Goal: Task Accomplishment & Management: Complete application form

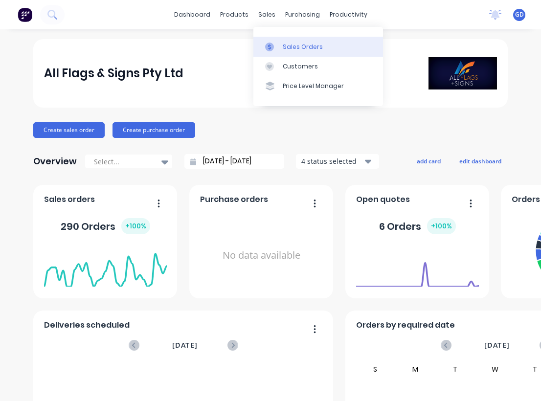
click at [292, 46] on div "Sales Orders" at bounding box center [303, 47] width 40 height 9
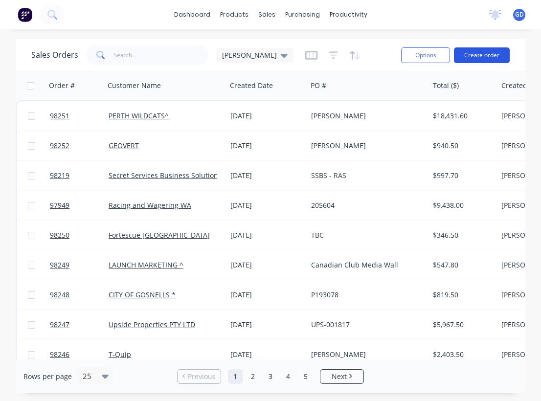
click at [474, 52] on button "Create order" at bounding box center [482, 55] width 56 height 16
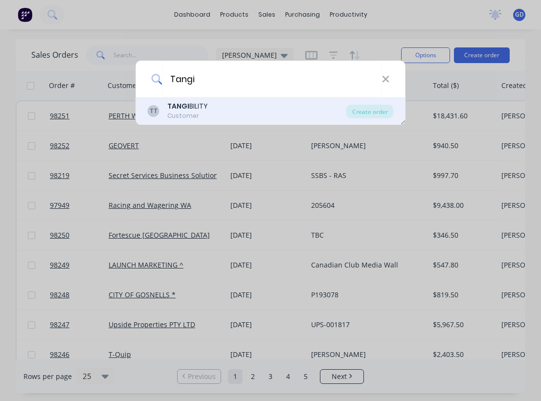
type input "Tangi"
click at [184, 111] on b "TANGI" at bounding box center [178, 106] width 22 height 10
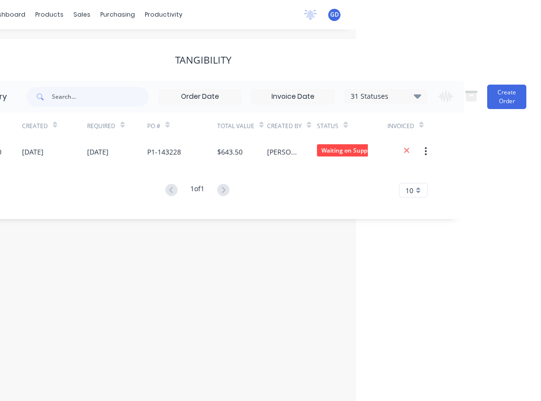
scroll to position [0, 185]
click at [509, 96] on button "Create Order" at bounding box center [507, 97] width 39 height 24
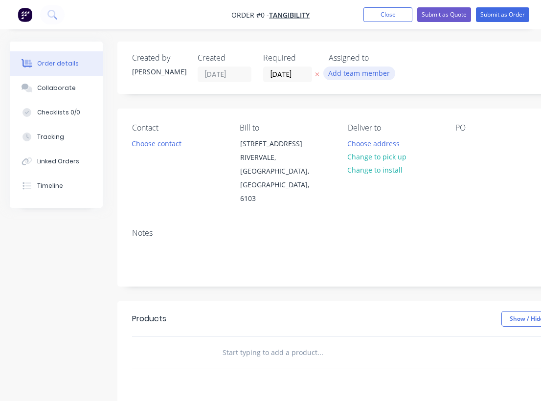
click at [343, 72] on button "Add team member" at bounding box center [360, 73] width 72 height 13
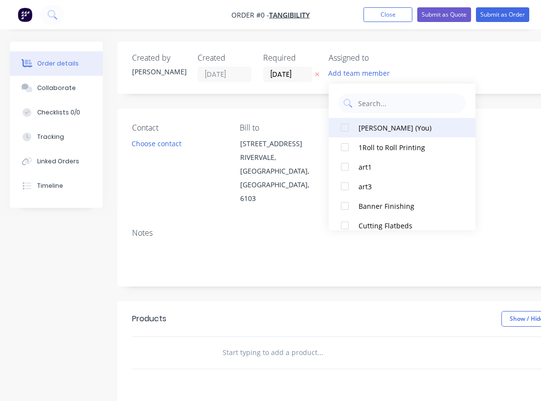
click at [374, 128] on div "[PERSON_NAME] (You)" at bounding box center [408, 128] width 98 height 10
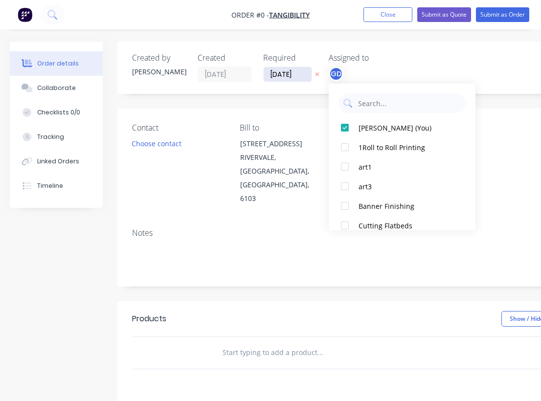
click at [281, 70] on div "Order details Collaborate Checklists 0/0 Tracking Linked Orders Timeline Order …" at bounding box center [340, 331] width 680 height 578
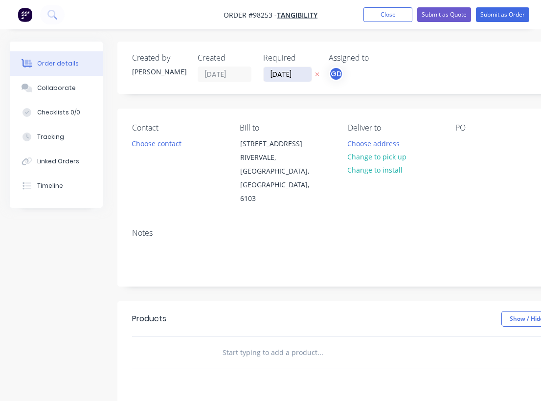
click at [277, 74] on input "[DATE]" at bounding box center [288, 74] width 48 height 15
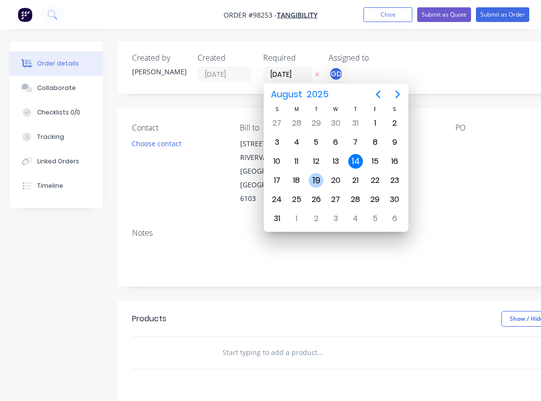
click at [318, 177] on div "19" at bounding box center [316, 180] width 15 height 15
type input "19/08/25"
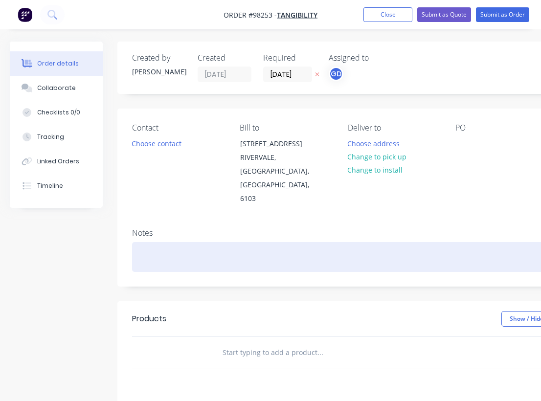
click at [167, 242] on div at bounding box center [394, 257] width 524 height 30
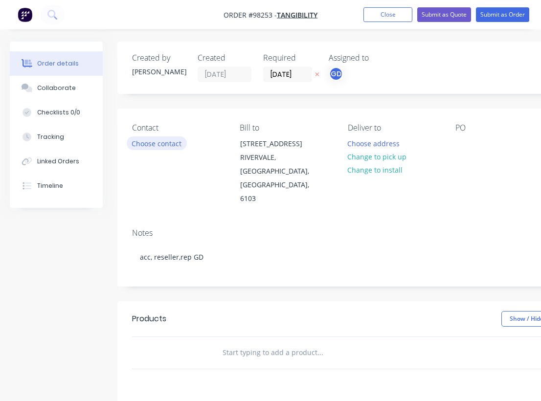
click at [168, 147] on button "Choose contact" at bounding box center [157, 143] width 60 height 13
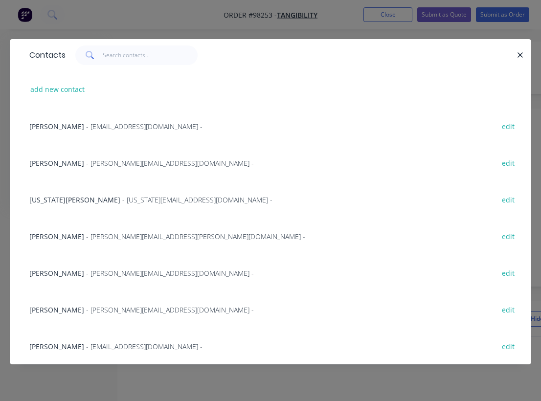
click at [53, 200] on span "Georgia Arbuckle" at bounding box center [74, 199] width 91 height 9
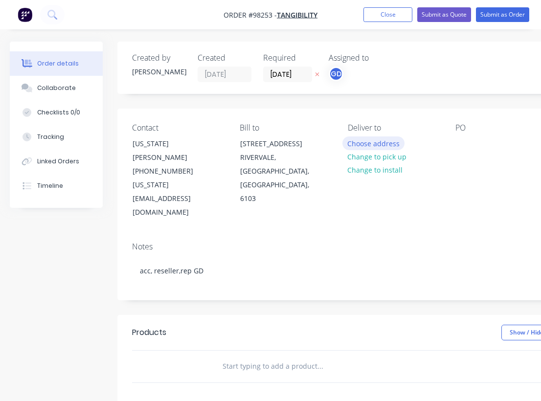
click at [370, 142] on button "Choose address" at bounding box center [374, 143] width 63 height 13
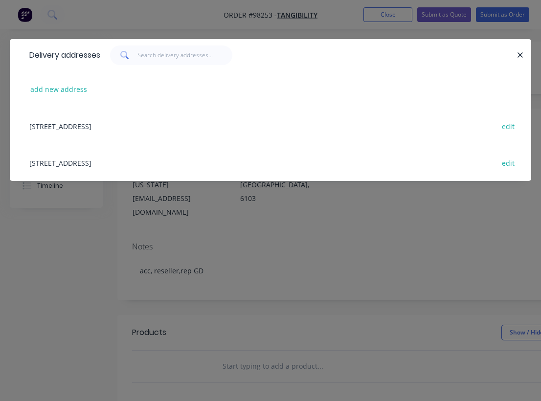
click at [59, 126] on div "41 Great Eastern Hwy, RIVERVALE, Western Australia, Australia, 6103 edit" at bounding box center [270, 126] width 492 height 37
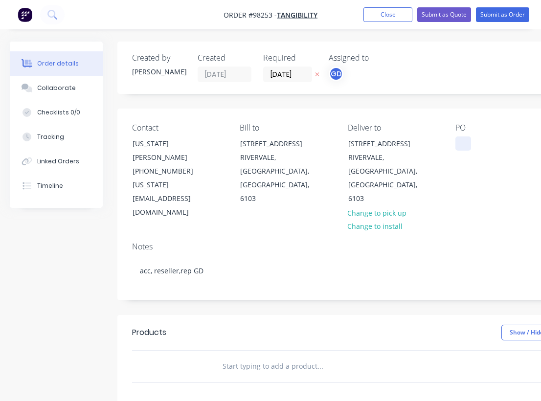
click at [460, 139] on div at bounding box center [464, 144] width 16 height 14
paste div
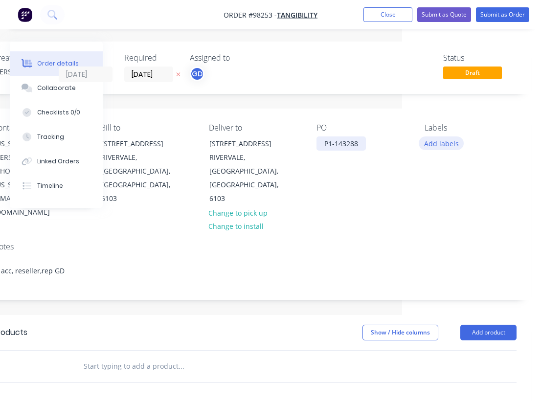
scroll to position [0, 139]
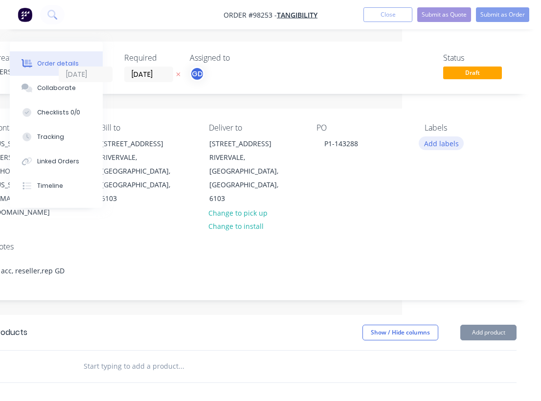
click at [444, 144] on button "Add labels" at bounding box center [441, 143] width 45 height 13
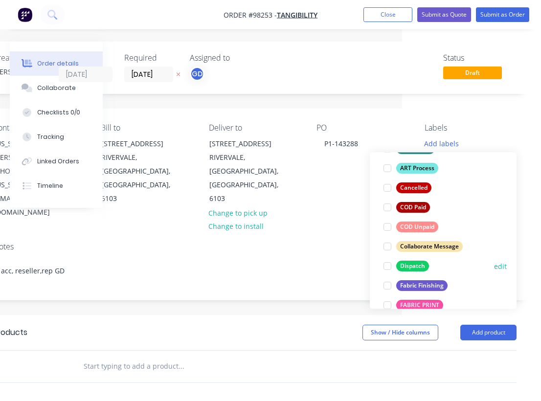
scroll to position [107, 0]
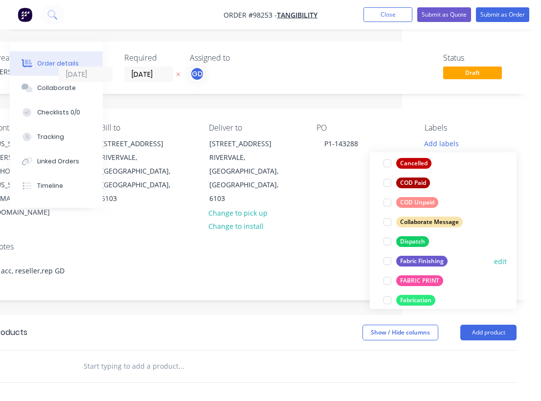
click at [423, 259] on div "Fabric Finishing" at bounding box center [422, 261] width 51 height 11
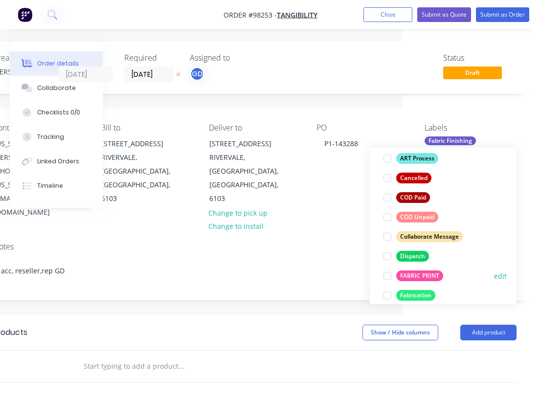
click at [423, 272] on div "FABRIC PRINT" at bounding box center [420, 276] width 47 height 11
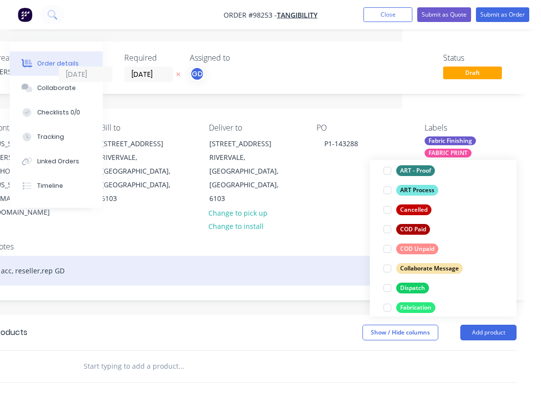
click at [271, 256] on div "acc, reseller,rep GD" at bounding box center [255, 271] width 524 height 30
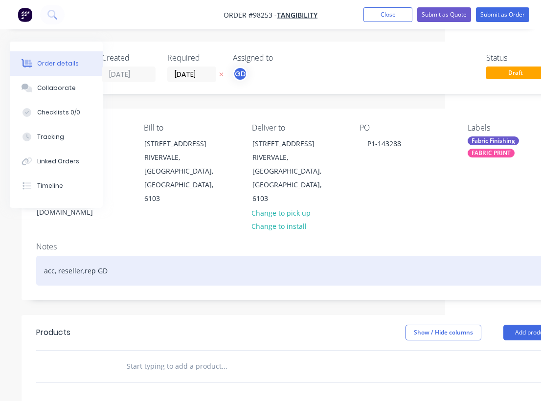
scroll to position [0, 93]
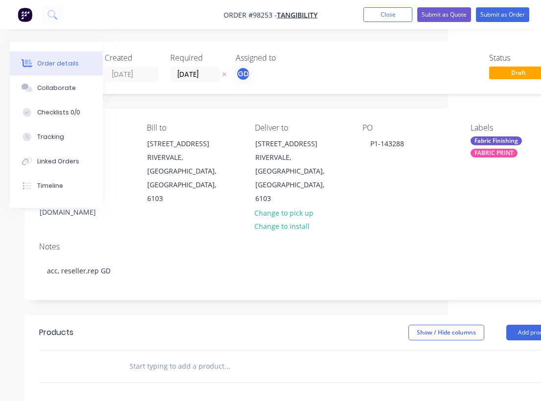
click at [161, 357] on input "text" at bounding box center [227, 367] width 196 height 20
click at [172, 357] on input "text" at bounding box center [227, 367] width 196 height 20
paste input "South32 Knitted Polyester Flag Product number 1800x900mm Product details 1800 x…"
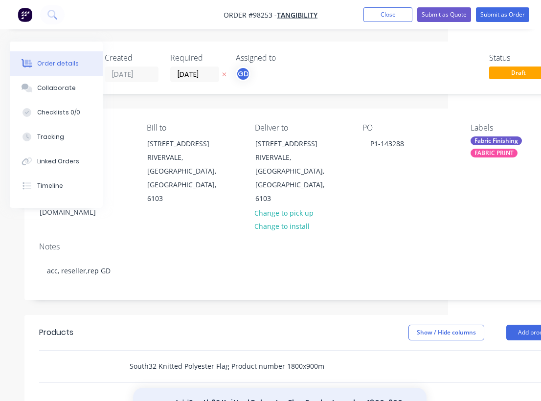
type input "South32 Knitted Polyester Flag Product number 1800x900mm Product details 1800 x…"
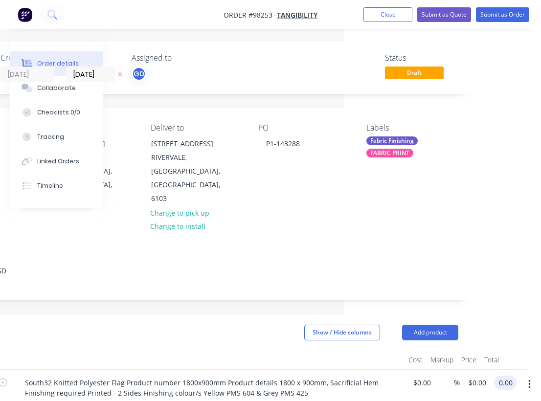
scroll to position [0, 197]
click at [500, 376] on input "0.00" at bounding box center [507, 383] width 19 height 14
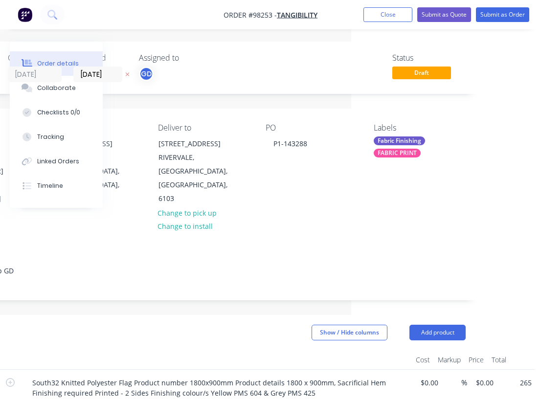
type input "$265.00"
click at [290, 350] on div at bounding box center [217, 360] width 392 height 20
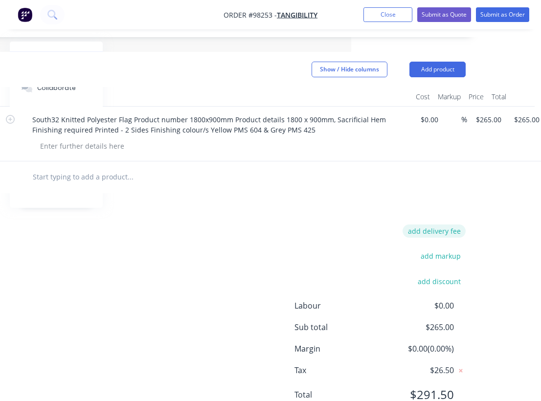
click at [440, 225] on button "add delivery fee" at bounding box center [434, 231] width 63 height 13
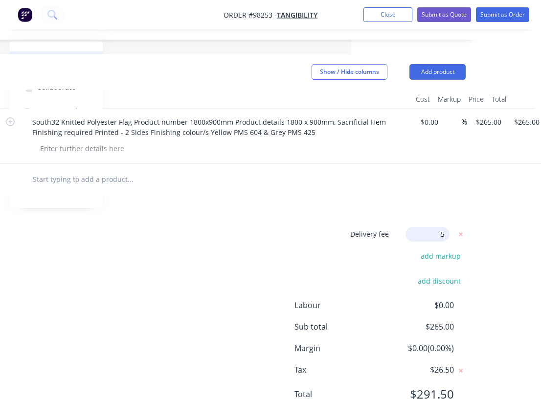
type input "55"
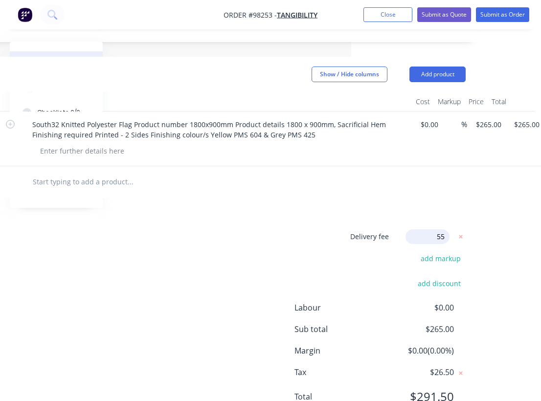
click at [300, 230] on div "Delivery fee Delivery fee Delivery fee name (Optional) 55 55 $0 add markup add …" at bounding box center [204, 323] width 524 height 187
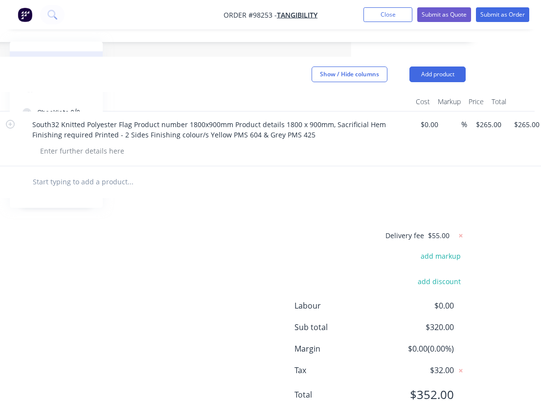
scroll to position [0, 190]
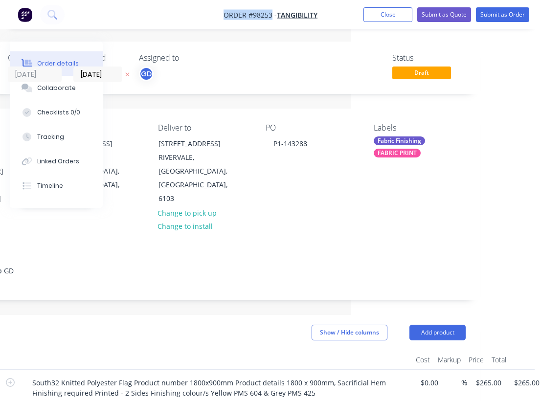
drag, startPoint x: 214, startPoint y: 10, endPoint x: 272, endPoint y: 16, distance: 57.5
click at [272, 16] on nav "Order #98253 - TANGIBILITY Add product Close Submit as Quote Submit as Order" at bounding box center [270, 14] width 541 height 29
click at [260, 16] on span "Order #98253 -" at bounding box center [250, 14] width 53 height 9
drag, startPoint x: 223, startPoint y: 12, endPoint x: 273, endPoint y: 12, distance: 49.9
click at [273, 12] on nav "Order #98253 - TANGIBILITY Add product Close Submit as Quote Submit as Order" at bounding box center [270, 14] width 541 height 29
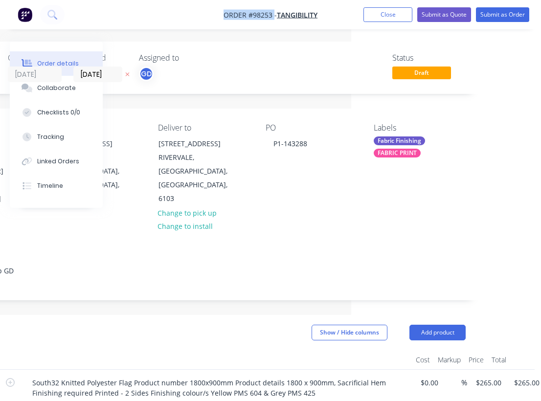
copy span "Order #98253"
click at [369, 13] on button "Close" at bounding box center [388, 14] width 49 height 15
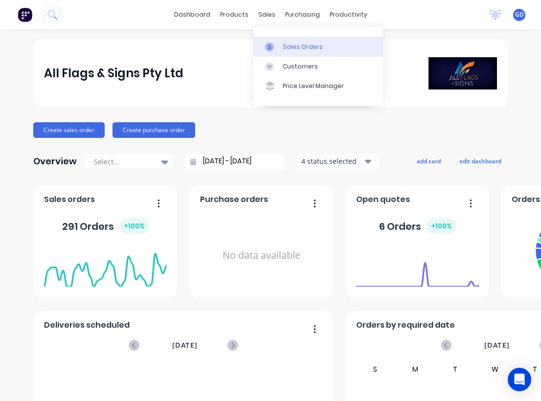
click at [290, 46] on div "Sales Orders" at bounding box center [303, 47] width 40 height 9
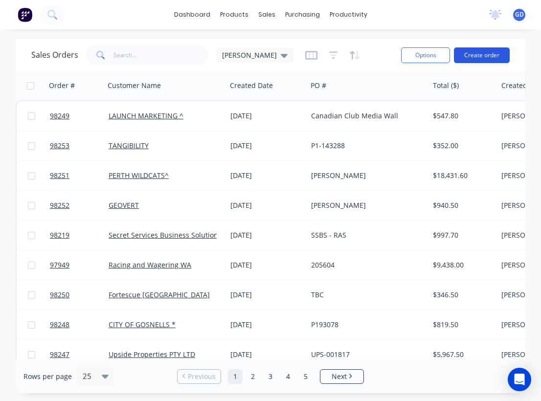
click at [490, 54] on button "Create order" at bounding box center [482, 55] width 56 height 16
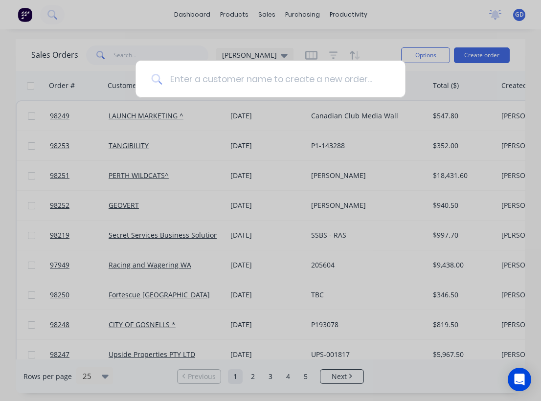
click at [228, 79] on input at bounding box center [276, 79] width 228 height 37
type input "Address: 220/222 Stirling Highway, Claremont"
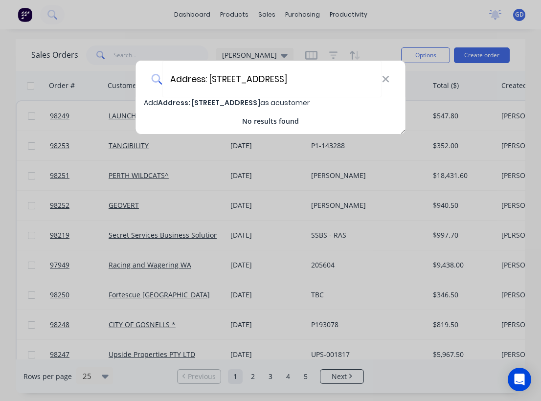
drag, startPoint x: 373, startPoint y: 79, endPoint x: 127, endPoint y: 69, distance: 246.0
click at [127, 69] on div "Address: 220/222 Stirling Highway, Claremont Add Address: 220/222 Stirling High…" at bounding box center [270, 200] width 541 height 401
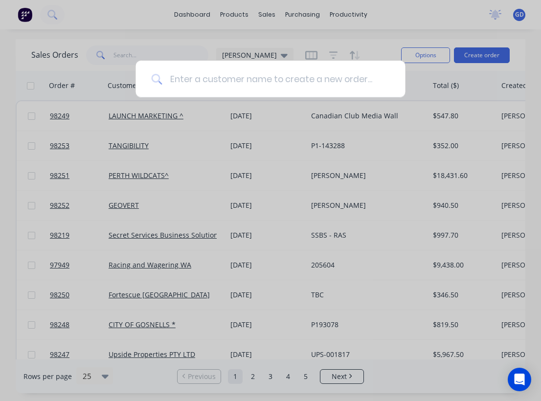
click at [246, 82] on input at bounding box center [276, 79] width 228 height 37
paste input "perthsymphony"
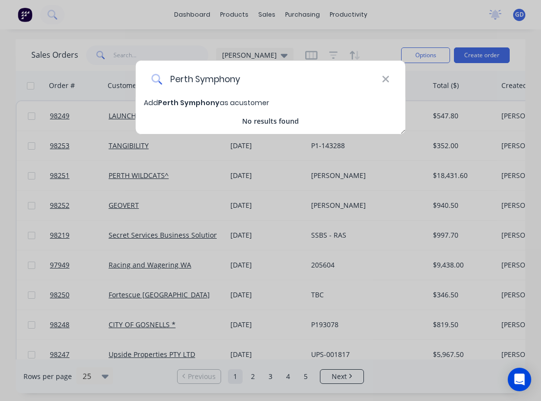
type input "Perth Symphony"
click at [211, 104] on span "Perth Symphony" at bounding box center [189, 103] width 62 height 10
select select "AU"
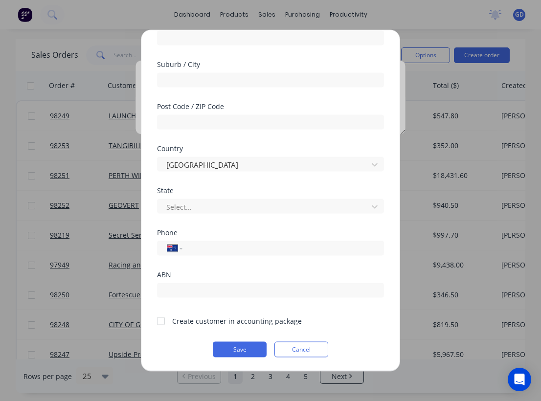
scroll to position [137, 0]
click at [161, 323] on div at bounding box center [161, 321] width 20 height 20
click at [258, 354] on button "Save" at bounding box center [240, 350] width 54 height 16
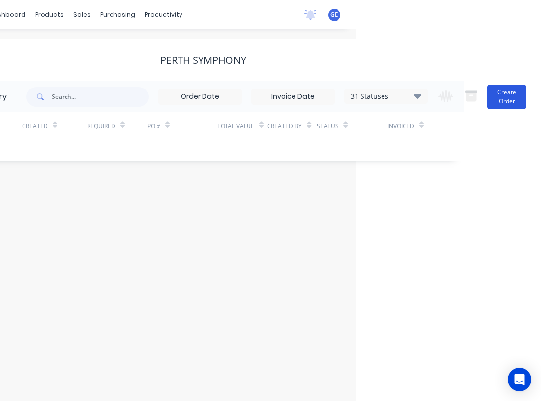
scroll to position [0, 186]
click at [505, 98] on button "Create Order" at bounding box center [507, 97] width 39 height 24
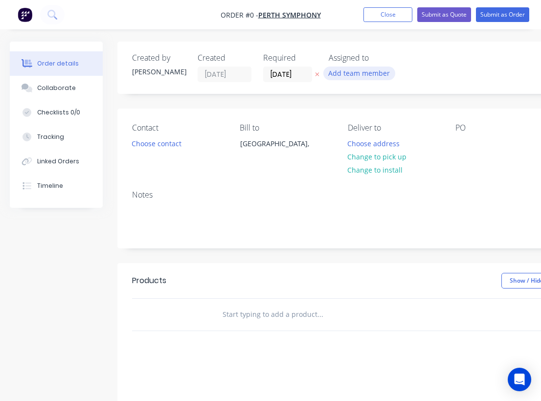
click at [347, 74] on button "Add team member" at bounding box center [360, 73] width 72 height 13
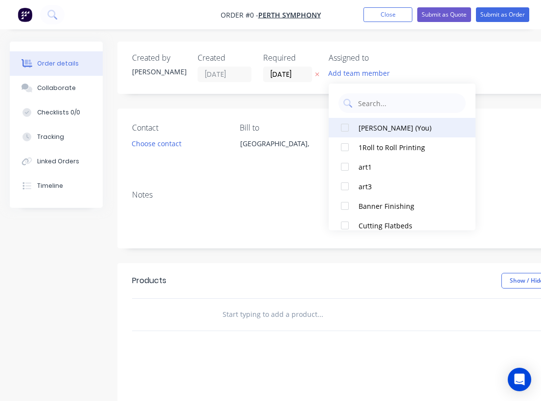
click at [363, 128] on div "[PERSON_NAME] (You)" at bounding box center [408, 128] width 98 height 10
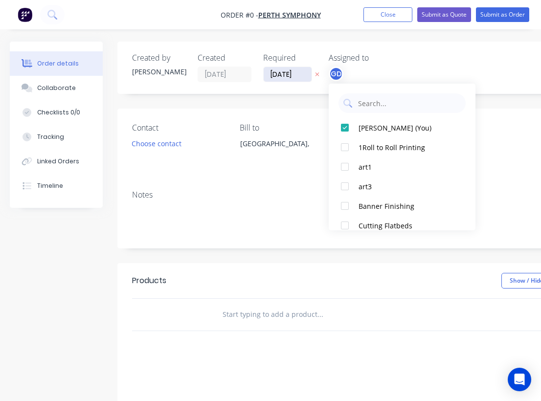
click at [289, 75] on div "Order details Collaborate Checklists 0/0 Tracking Linked Orders Timeline Order …" at bounding box center [340, 311] width 680 height 539
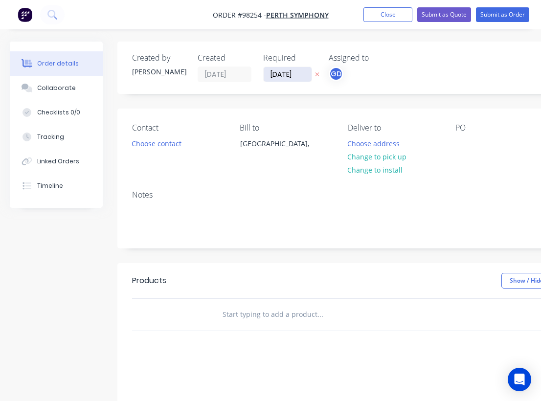
click at [289, 75] on input "[DATE]" at bounding box center [288, 74] width 48 height 15
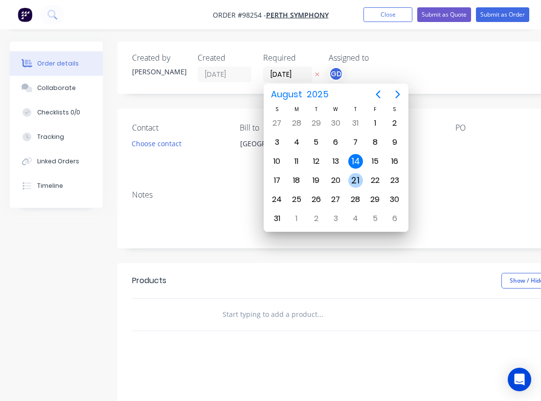
click at [355, 179] on div "21" at bounding box center [356, 180] width 15 height 15
type input "21/08/25"
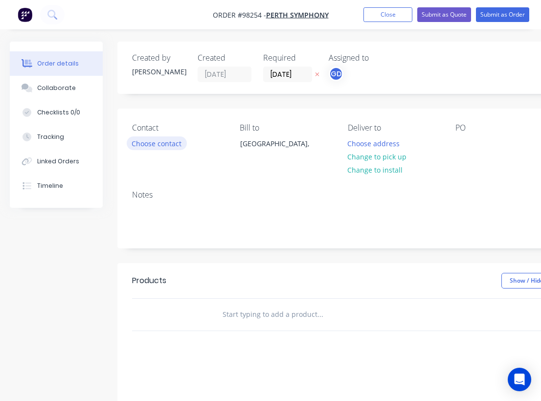
click at [165, 145] on button "Choose contact" at bounding box center [157, 143] width 60 height 13
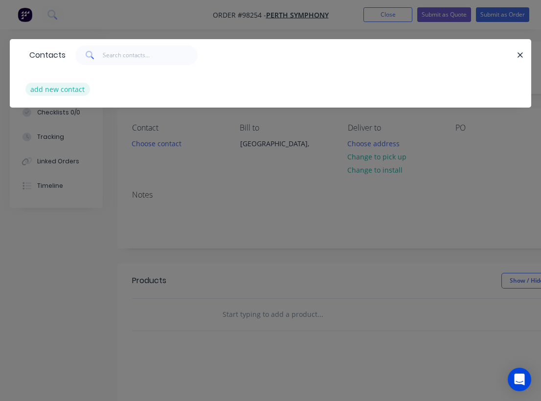
click at [52, 89] on button "add new contact" at bounding box center [57, 89] width 65 height 13
select select "AU"
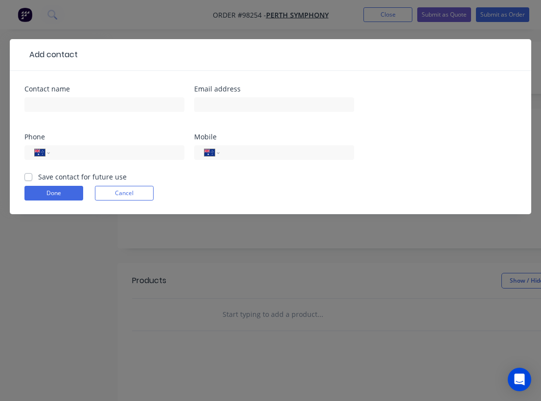
click at [38, 179] on label "Save contact for future use" at bounding box center [82, 177] width 89 height 10
click at [28, 179] on input "Save contact for future use" at bounding box center [28, 176] width 8 height 9
checkbox input "true"
paste input "production@perthsymphony.com"
type input "production@perthsymphony.com"
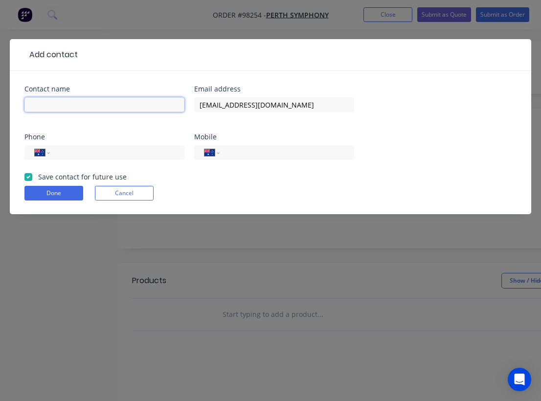
paste input "[PERSON_NAME]"
type input "[PERSON_NAME]"
click at [229, 159] on div "International Afghanistan Åland Islands Albania Algeria American Samoa Andorra …" at bounding box center [274, 152] width 160 height 15
click at [237, 154] on input "tel" at bounding box center [285, 152] width 117 height 11
paste input "0400 370 450"
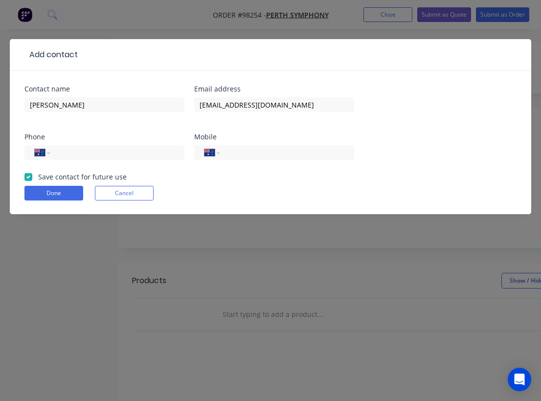
type input "0400 370 450"
click at [64, 156] on input "tel" at bounding box center [115, 152] width 117 height 11
paste input "(08) 9384 5060"
type input "(08) 9384 5060"
click at [53, 195] on button "Done" at bounding box center [53, 193] width 59 height 15
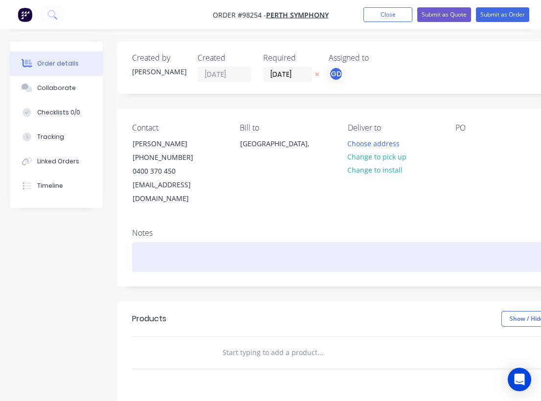
click at [160, 242] on div at bounding box center [394, 257] width 524 height 30
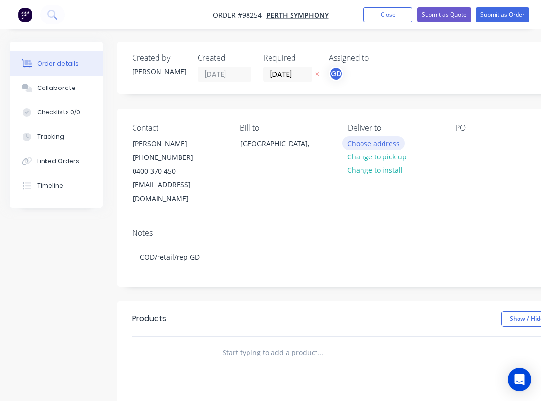
click at [377, 145] on button "Choose address" at bounding box center [374, 143] width 63 height 13
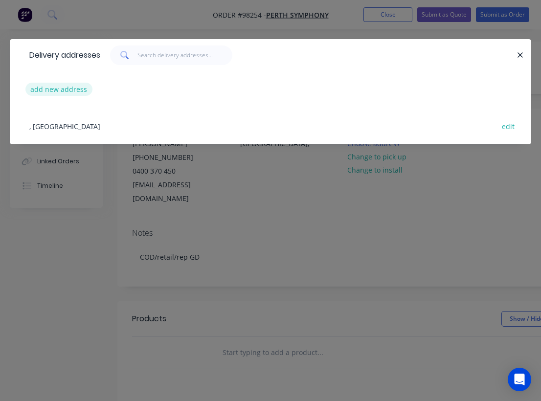
click at [58, 90] on button "add new address" at bounding box center [58, 89] width 67 height 13
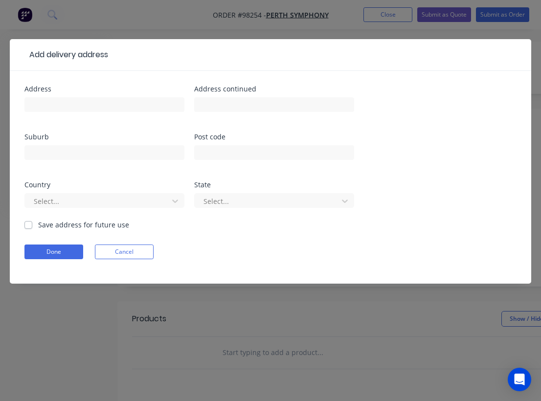
click at [38, 227] on label "Save address for future use" at bounding box center [83, 225] width 91 height 10
click at [24, 227] on input "Save address for future use" at bounding box center [28, 224] width 8 height 9
checkbox input "true"
paste input "220/222 Stirling Highway, Claremont"
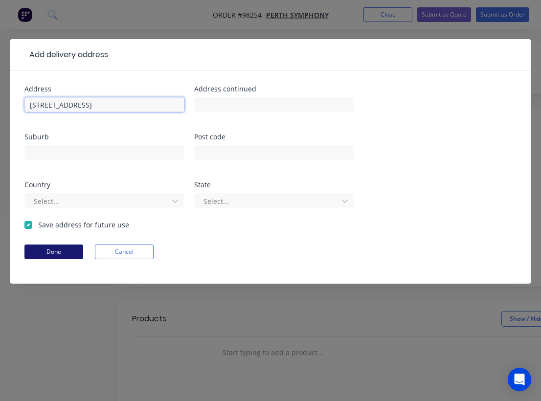
type input "220/222 Stirling Highway, Claremont"
click at [53, 252] on button "Done" at bounding box center [53, 252] width 59 height 15
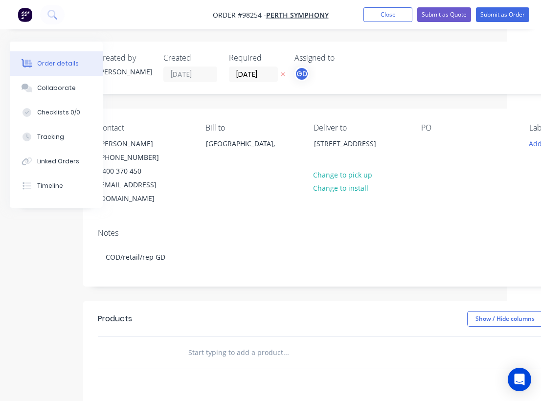
scroll to position [0, 35]
click at [432, 142] on div at bounding box center [428, 143] width 16 height 14
paste div
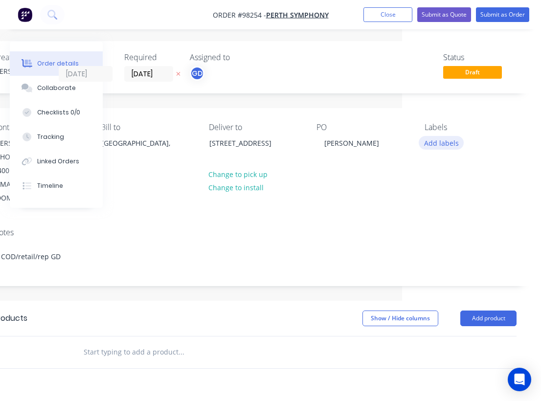
click at [451, 141] on button "Add labels" at bounding box center [441, 142] width 45 height 13
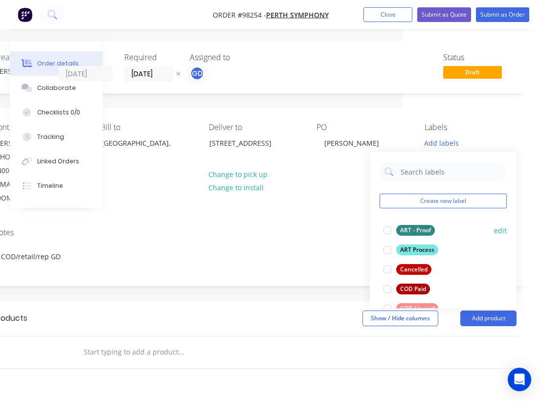
click at [416, 229] on div "ART - Proof" at bounding box center [416, 230] width 39 height 11
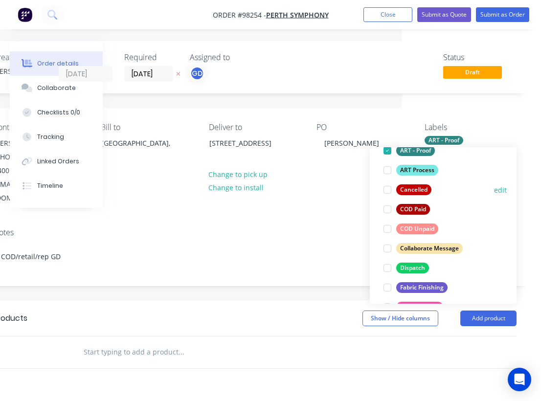
scroll to position [77, 0]
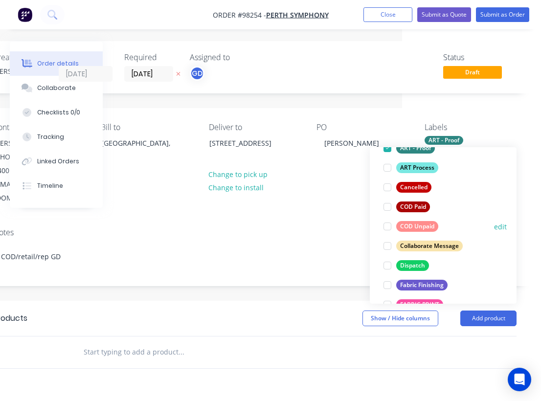
click at [420, 227] on div "COD Unpaid" at bounding box center [418, 226] width 42 height 11
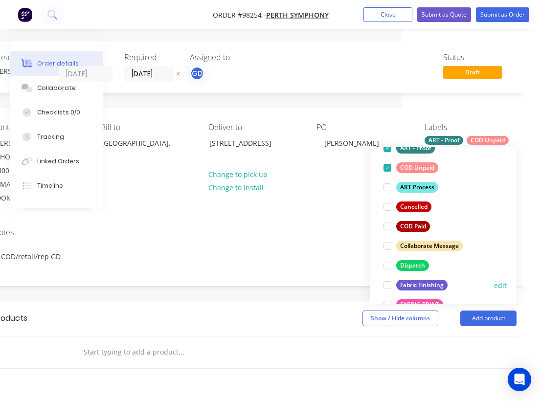
click at [428, 284] on div "Fabric Finishing" at bounding box center [422, 285] width 51 height 11
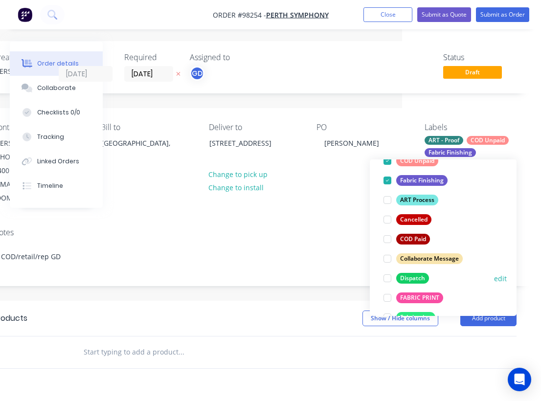
scroll to position [97, 0]
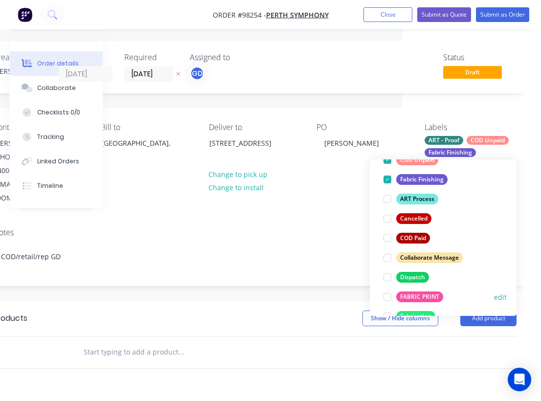
click at [424, 296] on div "FABRIC PRINT" at bounding box center [420, 297] width 47 height 11
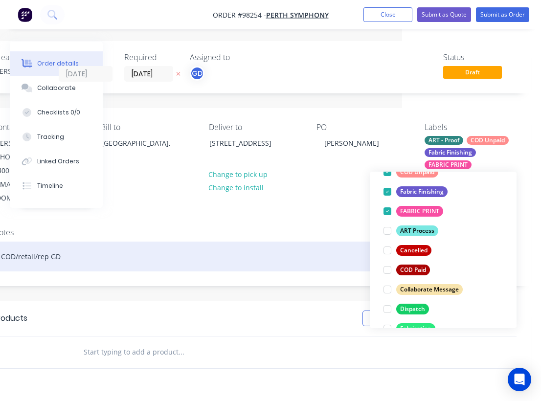
click at [270, 253] on div "COD/retail/rep GD" at bounding box center [255, 257] width 524 height 30
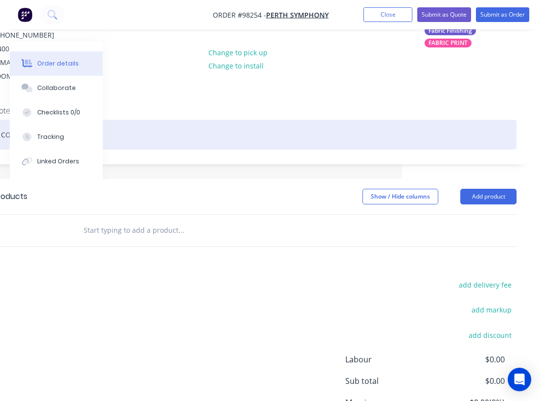
scroll to position [152, 139]
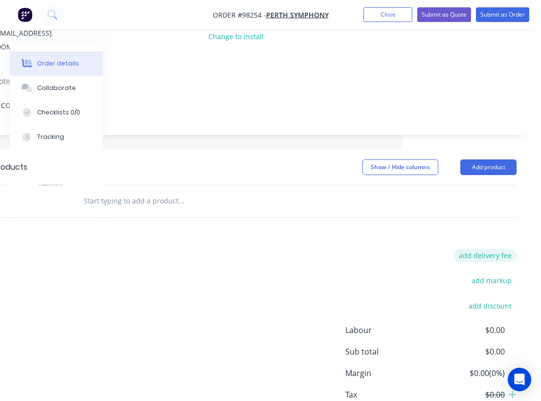
click at [493, 249] on button "add delivery fee" at bounding box center [485, 255] width 63 height 13
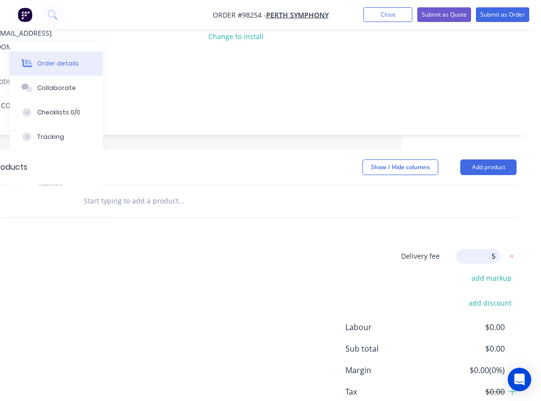
type input "55"
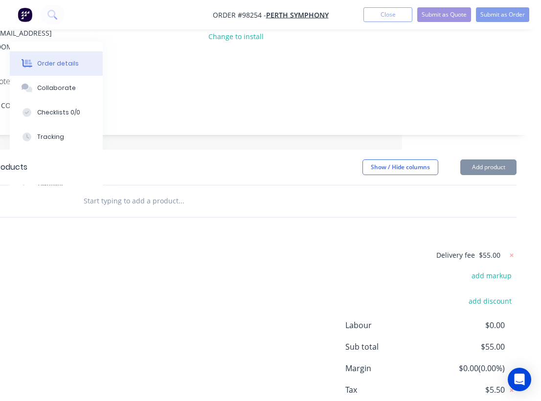
click at [288, 256] on div "Delivery fee $55.00 add markup add discount Labour $0.00 Sub total $55.00 Margi…" at bounding box center [255, 341] width 524 height 184
click at [148, 195] on input "text" at bounding box center [181, 201] width 196 height 20
paste input "V02 5m straight wall x 2.3m high frame and sock"
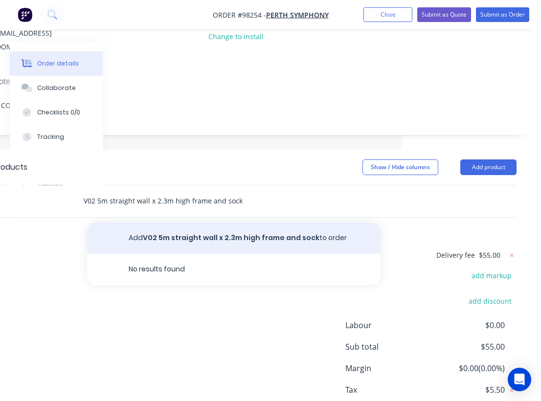
type input "V02 5m straight wall x 2.3m high frame and sock"
click at [188, 229] on button "Add V02 5m straight wall x 2.3m high frame and sock to order" at bounding box center [234, 238] width 294 height 31
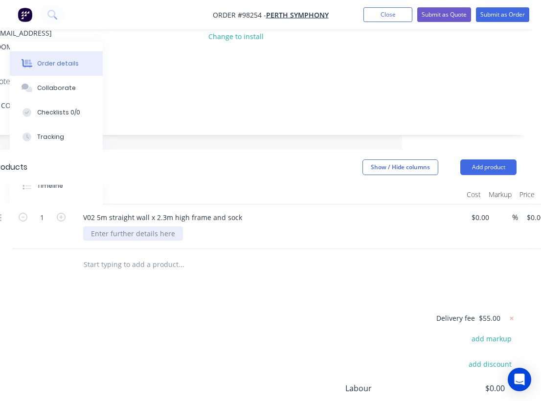
click at [140, 227] on div at bounding box center [133, 234] width 100 height 14
click at [255, 227] on div "single sided" at bounding box center [271, 234] width 376 height 14
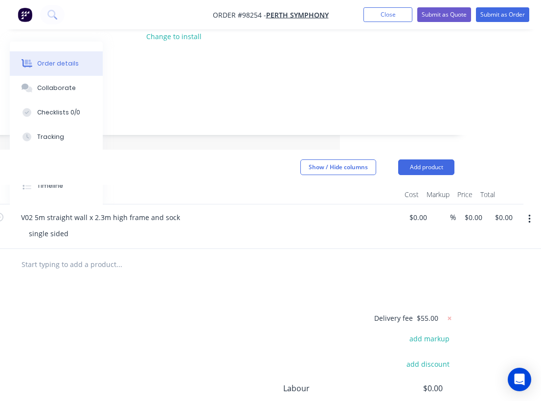
scroll to position [152, 201]
click at [505, 210] on input "0.00" at bounding box center [507, 217] width 19 height 14
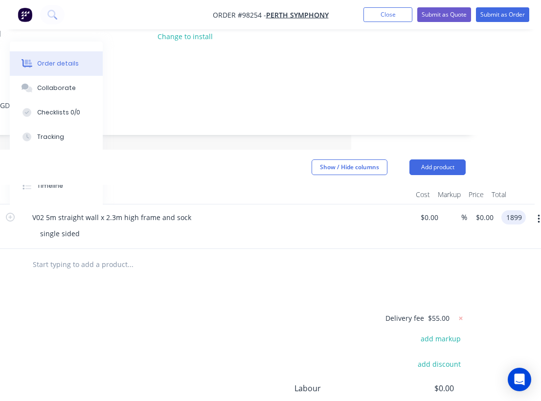
type input "$1,899.00"
click at [337, 291] on div "Products Show / Hide columns Add product Qty Cost Markup Price Total 1 V02 5m s…" at bounding box center [204, 330] width 553 height 361
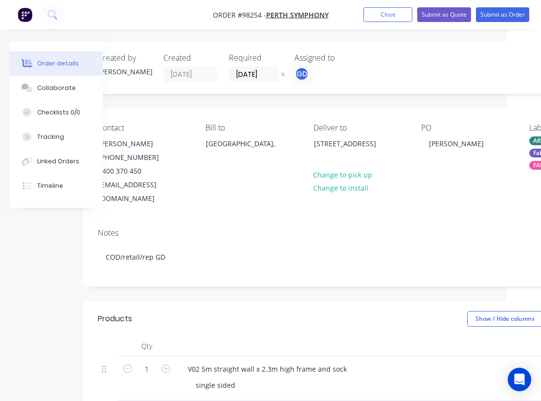
scroll to position [0, 30]
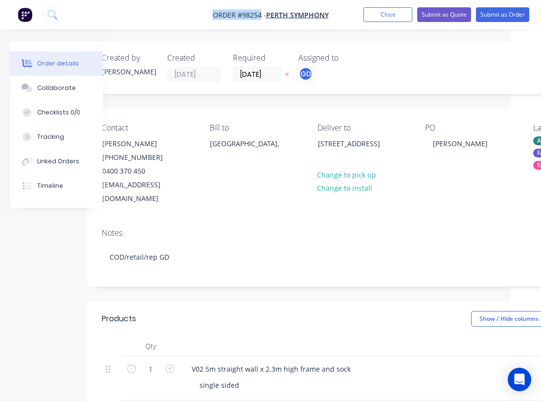
drag, startPoint x: 204, startPoint y: 14, endPoint x: 261, endPoint y: 17, distance: 57.4
click at [261, 17] on nav "Order #98254 - Perth Symphony Add product Close Submit as Quote Submit as Order" at bounding box center [270, 14] width 541 height 29
copy span "Order #98254"
click at [383, 10] on button "Close" at bounding box center [388, 14] width 49 height 15
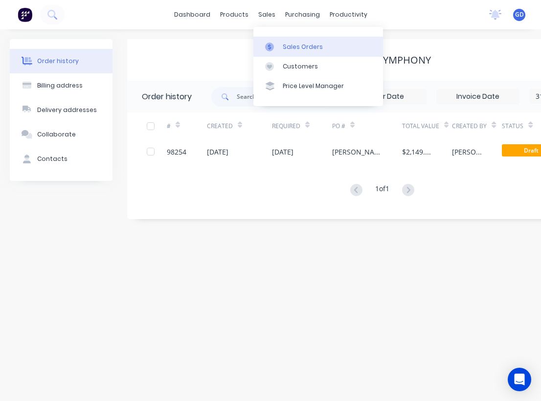
click at [288, 43] on div "Sales Orders" at bounding box center [303, 47] width 40 height 9
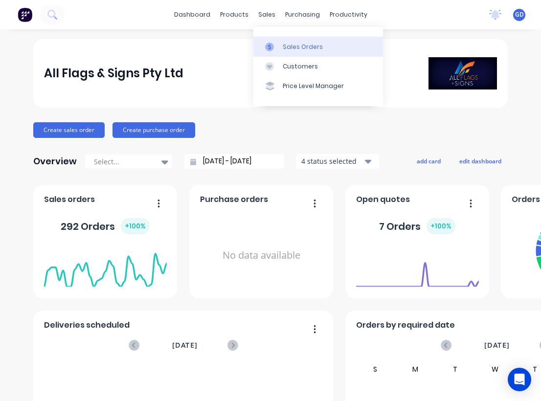
click at [291, 43] on div "Sales Orders" at bounding box center [303, 47] width 40 height 9
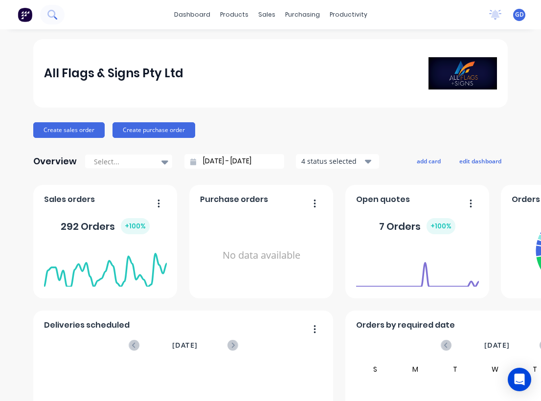
click at [52, 18] on icon at bounding box center [51, 14] width 9 height 9
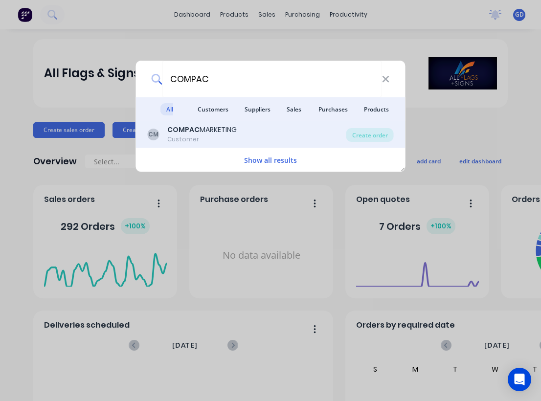
type input "COMPAC"
click at [184, 132] on b "COMPAC" at bounding box center [183, 130] width 32 height 10
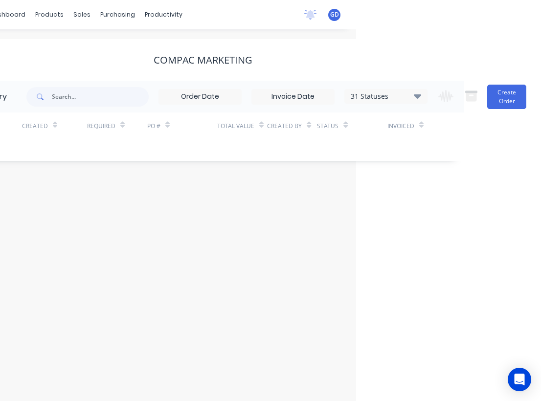
scroll to position [0, 185]
click at [420, 96] on icon at bounding box center [417, 96] width 7 height 4
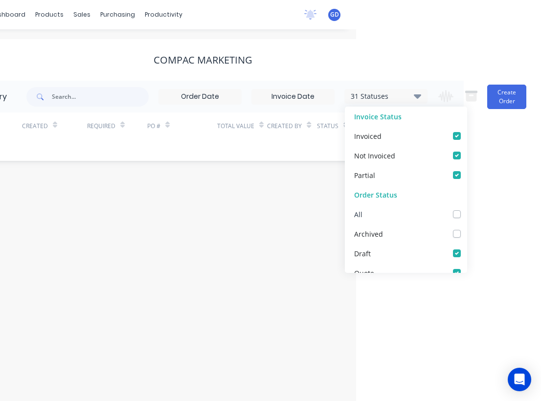
click at [467, 209] on label at bounding box center [467, 209] width 0 height 0
click at [467, 215] on input "checkbox" at bounding box center [471, 213] width 8 height 9
checkbox input "true"
click at [77, 152] on div "Order history 32 Statuses Invoice Status Invoiced Not Invoiced Partial Order St…" at bounding box center [203, 121] width 522 height 80
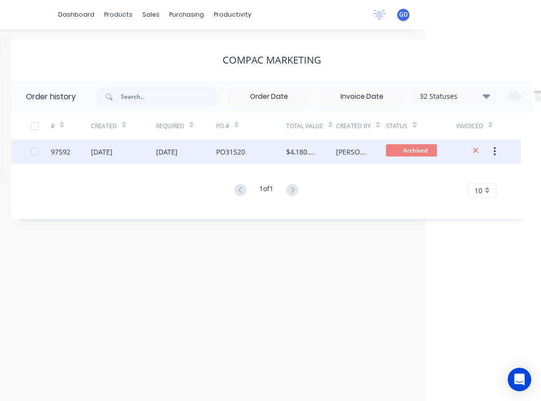
scroll to position [0, 115]
click at [61, 152] on div "97592" at bounding box center [62, 152] width 20 height 10
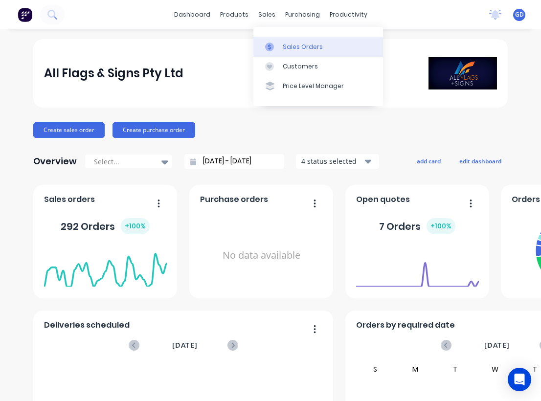
click at [288, 43] on div "Sales Orders" at bounding box center [303, 47] width 40 height 9
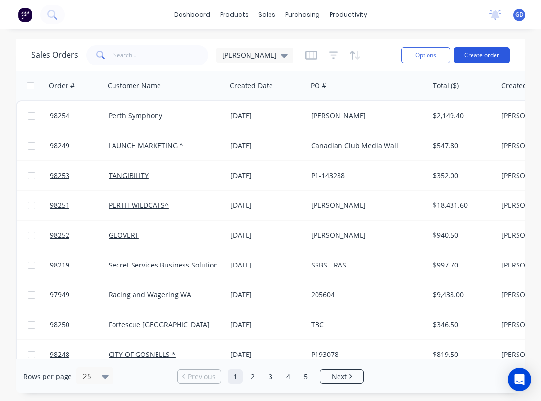
click at [488, 53] on button "Create order" at bounding box center [482, 55] width 56 height 16
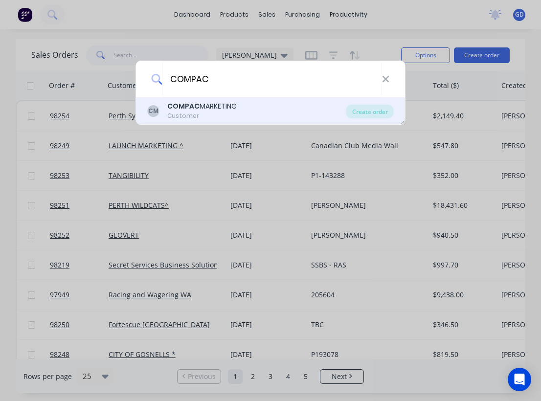
type input "COMPAC"
click at [220, 108] on div "COMPAC MARKETING" at bounding box center [202, 106] width 70 height 10
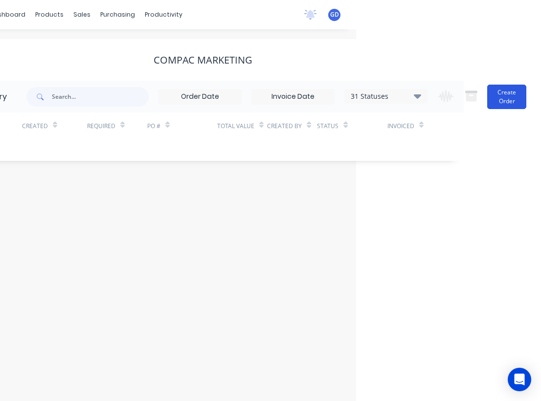
scroll to position [0, 186]
click at [491, 93] on button "Create Order" at bounding box center [507, 97] width 39 height 24
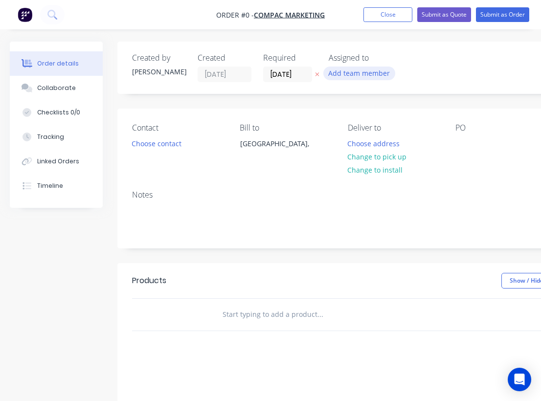
click at [345, 73] on button "Add team member" at bounding box center [360, 73] width 72 height 13
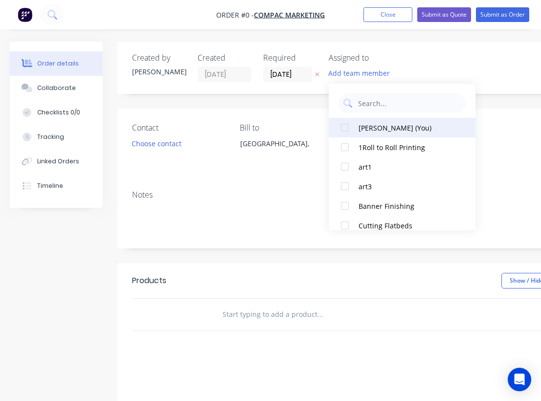
click at [364, 128] on div "[PERSON_NAME] (You)" at bounding box center [408, 128] width 98 height 10
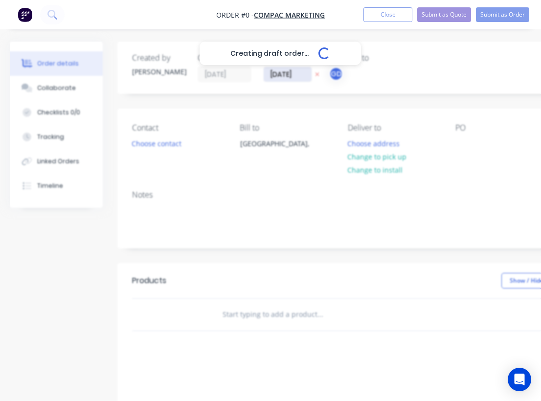
click at [287, 72] on div "Creating draft order... Loading... Order details Collaborate Checklists 0/0 Tra…" at bounding box center [340, 311] width 680 height 539
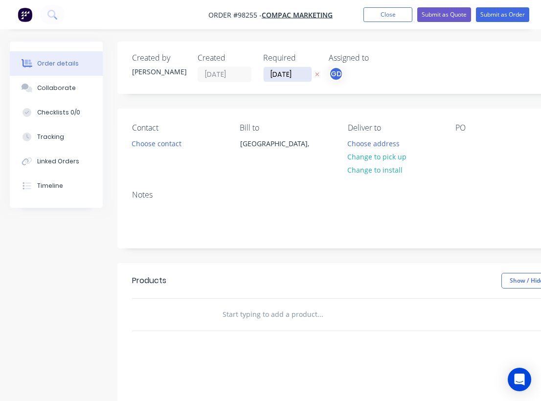
click at [285, 73] on input "[DATE]" at bounding box center [288, 74] width 48 height 15
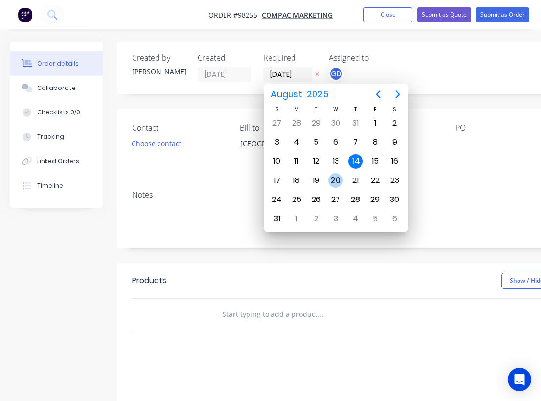
click at [339, 179] on div "20" at bounding box center [335, 180] width 15 height 15
type input "[DATE]"
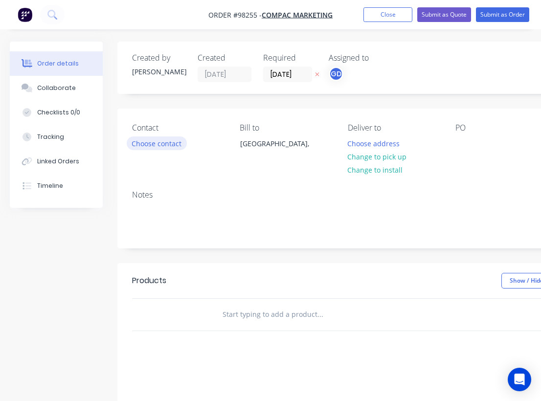
click at [162, 140] on button "Choose contact" at bounding box center [157, 143] width 60 height 13
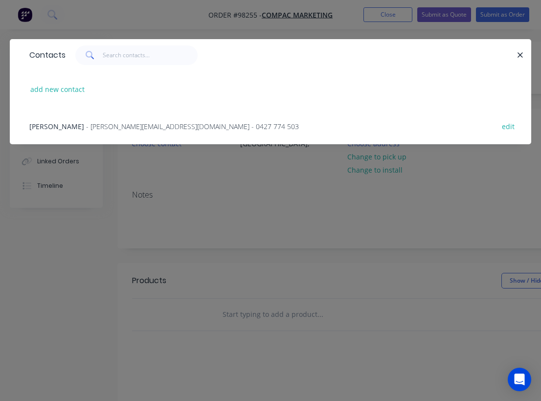
click at [64, 122] on span "[PERSON_NAME]" at bounding box center [56, 126] width 55 height 9
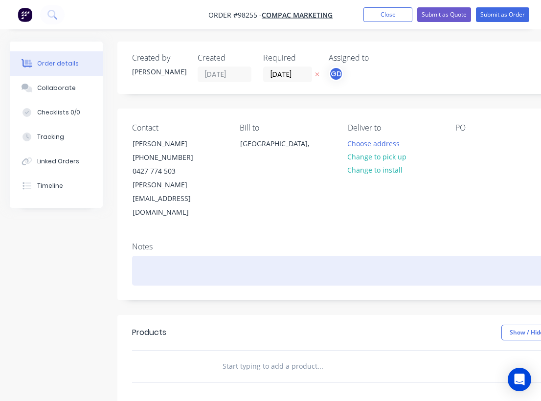
click at [156, 256] on div at bounding box center [394, 271] width 524 height 30
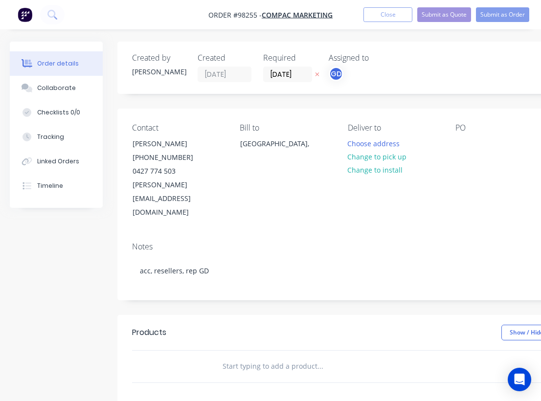
click at [310, 234] on div "Notes acc, resellers, rep GD" at bounding box center [393, 267] width 553 height 66
click at [375, 146] on button "Choose address" at bounding box center [374, 143] width 63 height 13
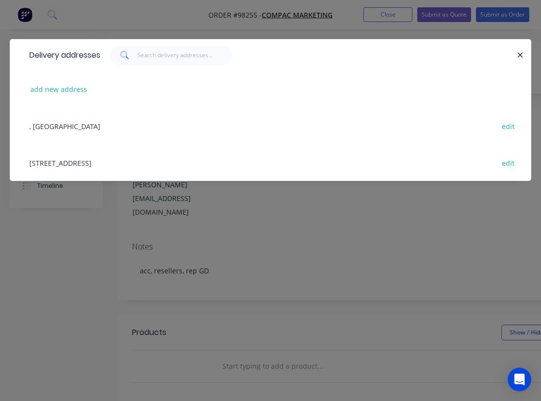
click at [65, 165] on div "27 Distinction Rd, Wangara edit" at bounding box center [270, 162] width 492 height 37
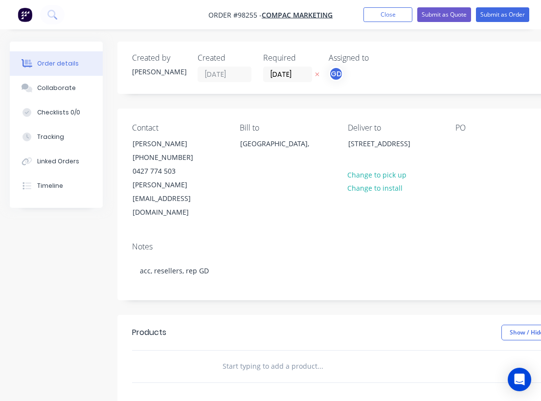
click at [250, 357] on input "text" at bounding box center [320, 367] width 196 height 20
paste input "PVC mesh with hem and plastic eyelets every corner and every 500mm."
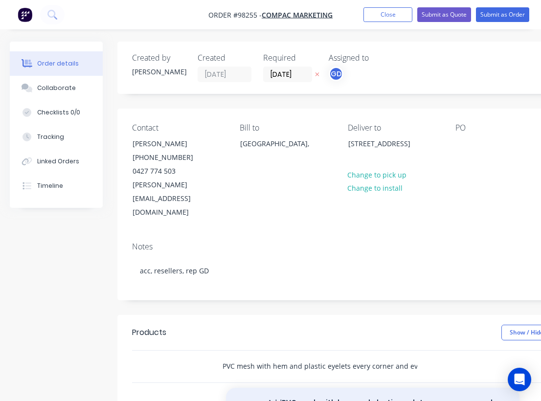
type input "PVC mesh with hem and plastic eyelets every corner and every 500mm."
click at [331, 388] on button "Add PVC mesh with hem and plastic eyelets every corner and every 500mm. to order" at bounding box center [373, 408] width 294 height 40
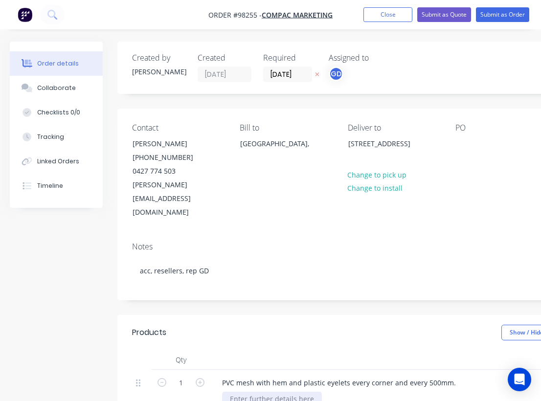
click at [240, 392] on div at bounding box center [272, 399] width 100 height 14
paste div
click at [186, 376] on input "1" at bounding box center [180, 383] width 25 height 15
type input "15"
click at [233, 318] on header "Products Show / Hide columns Add product" at bounding box center [393, 332] width 553 height 35
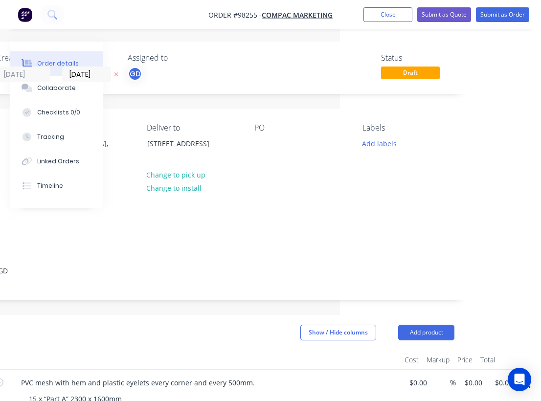
scroll to position [0, 201]
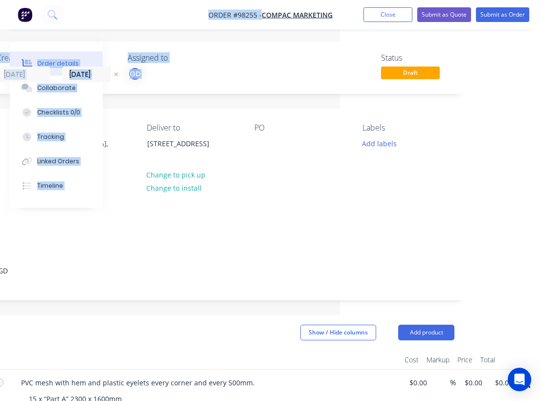
drag, startPoint x: 134, startPoint y: 3, endPoint x: 401, endPoint y: -12, distance: 267.2
click at [340, 0] on html "Order #98255 - COMPAC MARKETING Add product Close Submit as Quote Submit as Ord…" at bounding box center [69, 348] width 541 height 696
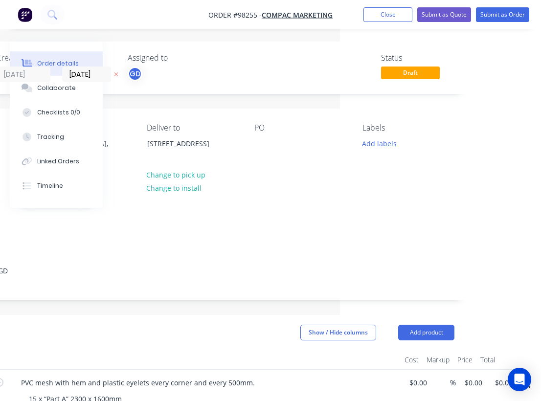
click at [265, 350] on div at bounding box center [205, 360] width 392 height 20
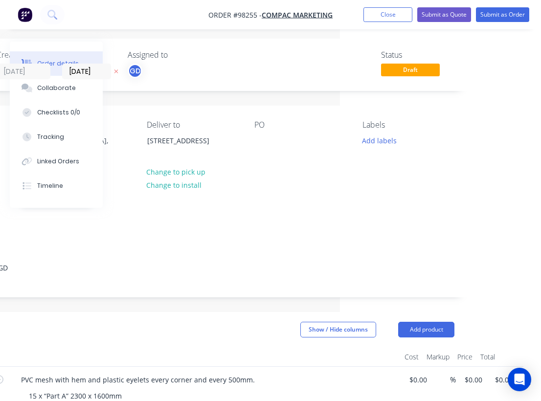
scroll to position [3, 201]
click at [509, 373] on input "0.00" at bounding box center [505, 380] width 23 height 14
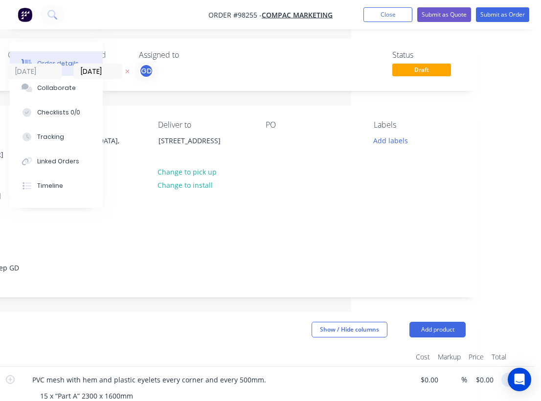
scroll to position [3, 190]
type input "$825.00"
type input "$55.00"
click at [258, 322] on div "Show / Hide columns Add product" at bounding box center [259, 330] width 413 height 16
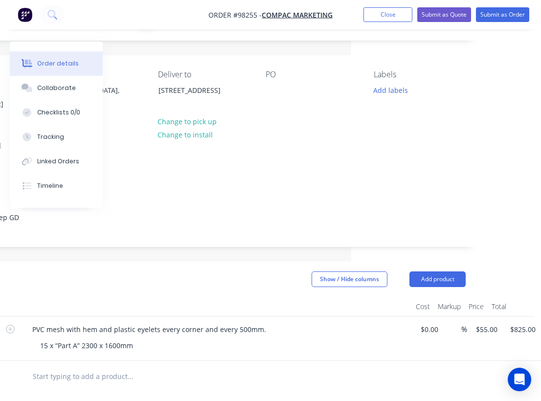
scroll to position [62, 190]
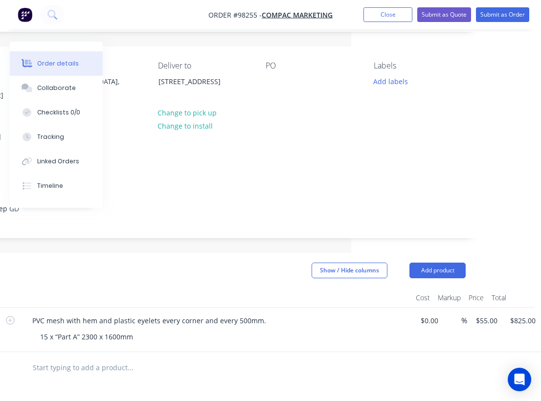
click at [62, 358] on input "text" at bounding box center [130, 368] width 196 height 20
paste input "2300 x 1600mm mesh banners - PART B"
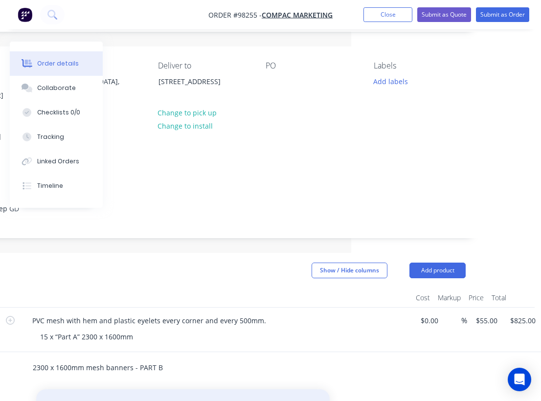
type input "2300 x 1600mm mesh banners - PART B"
click at [164, 390] on button "Add 2300 x 1600mm mesh banners - PART B to order" at bounding box center [183, 405] width 294 height 31
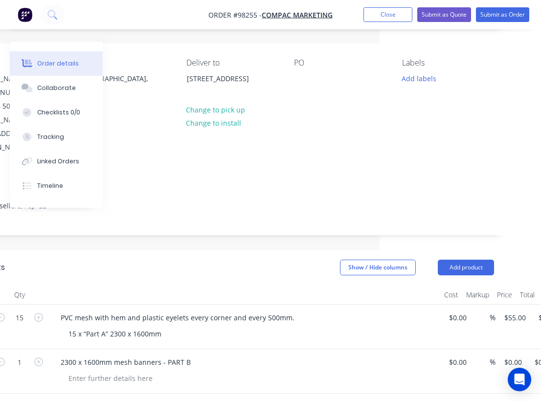
scroll to position [65, 159]
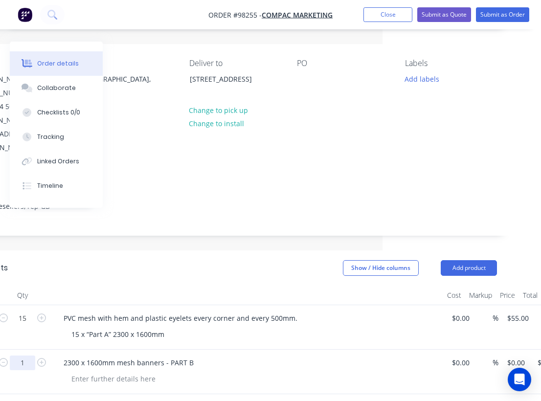
click at [26, 326] on input "1" at bounding box center [22, 318] width 25 height 15
type input "15"
click at [82, 372] on div at bounding box center [114, 379] width 100 height 14
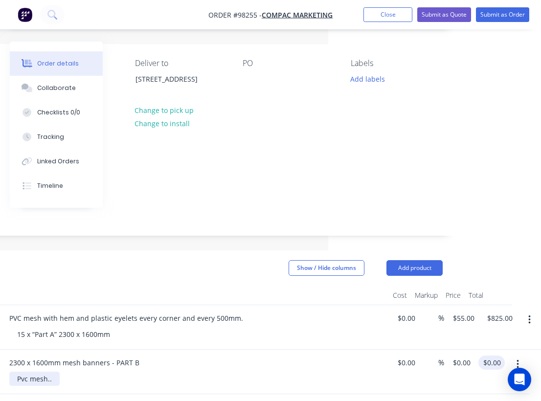
scroll to position [65, 213]
click at [490, 356] on input "0.00" at bounding box center [494, 363] width 23 height 14
type input "$825.00"
type input "$55.00"
click at [341, 327] on div "15 x “Part A” 2300 x 1600mm" at bounding box center [197, 334] width 376 height 14
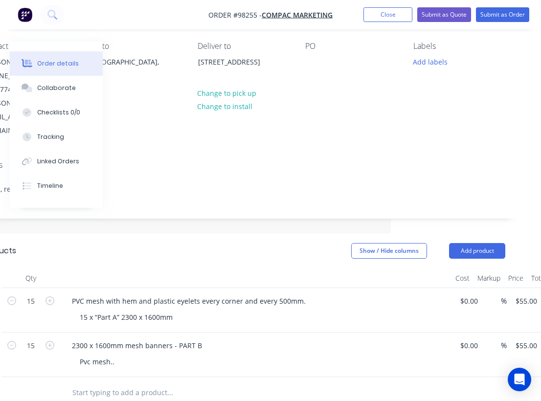
scroll to position [91, 150]
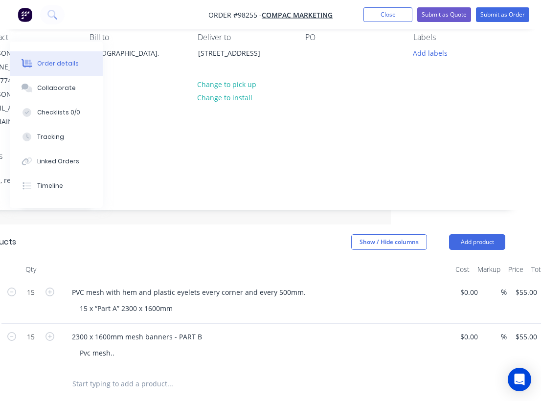
click at [130, 374] on input "text" at bounding box center [170, 384] width 196 height 20
paste input "2300 x 1600mm mesh banners - PART C"
type input "2300 x 1600mm mesh banners - PART C"
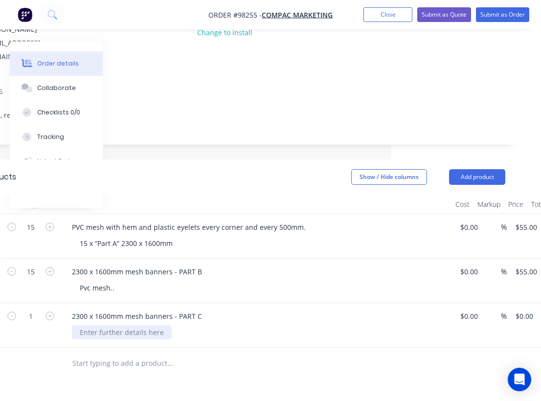
click at [111, 326] on div at bounding box center [122, 333] width 100 height 14
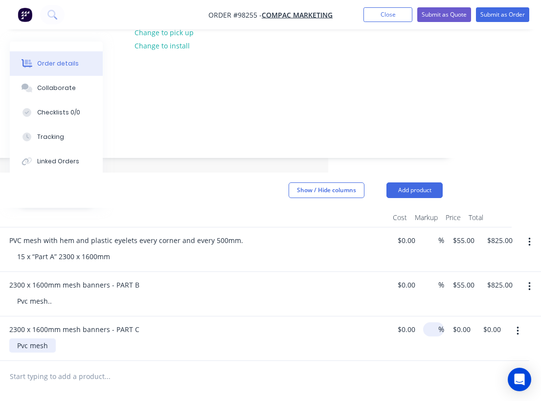
scroll to position [142, 213]
click at [492, 323] on input "0.00" at bounding box center [494, 330] width 23 height 14
type input "$825.00"
click at [397, 333] on div "$0.00 $0.00" at bounding box center [404, 339] width 30 height 45
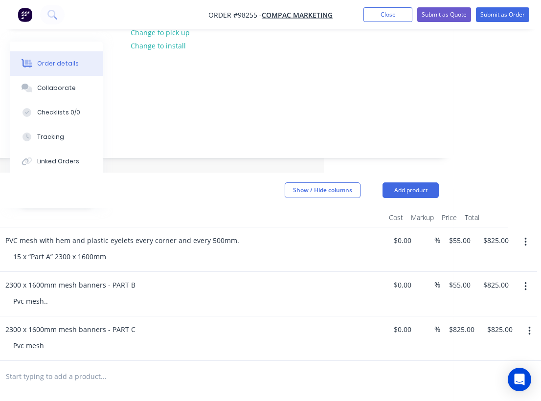
scroll to position [142, 0]
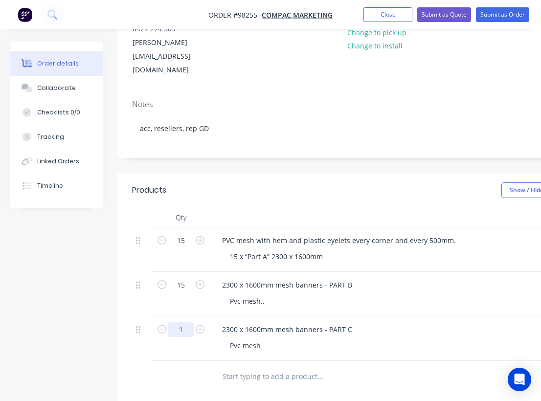
click at [184, 248] on input "1" at bounding box center [180, 241] width 25 height 15
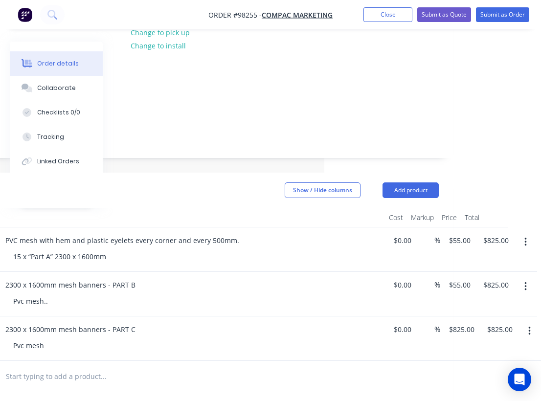
scroll to position [142, 217]
type input "15"
click at [402, 325] on div "$0.00 $0.00" at bounding box center [400, 339] width 30 height 45
click at [506, 323] on input "12375.00" at bounding box center [507, 330] width 40 height 14
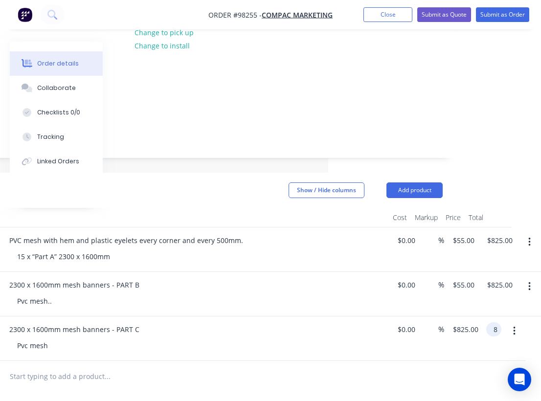
scroll to position [142, 213]
type input "$825.00"
type input "$55.00"
click at [333, 284] on div "2300 x 1600mm mesh banners - PART B Pvc mesh.." at bounding box center [194, 294] width 392 height 45
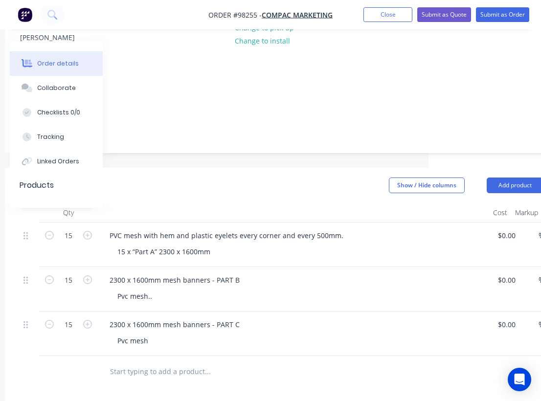
scroll to position [149, 113]
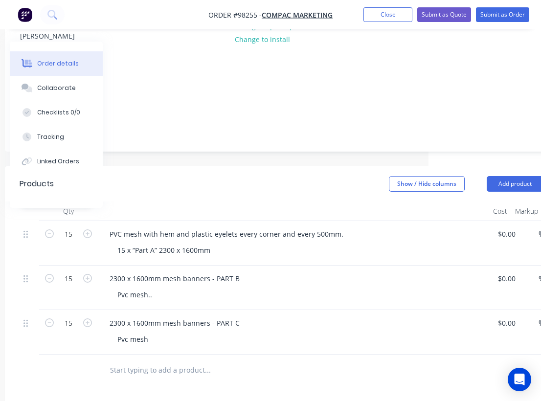
click at [169, 361] on input "text" at bounding box center [208, 371] width 196 height 20
paste input "10,000 x 1600mm mesh banners"
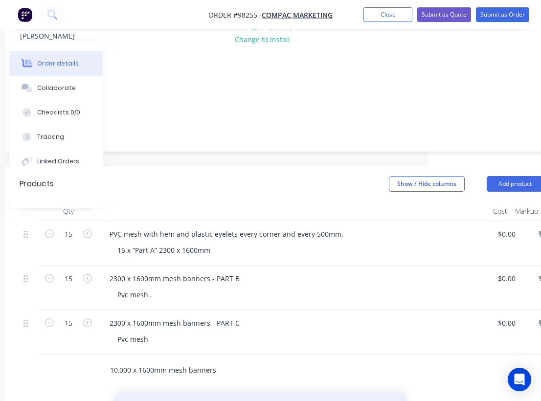
type input "10,000 x 1600mm mesh banners"
click at [216, 392] on button "Add 10,000 x 1600mm mesh banners to order" at bounding box center [261, 407] width 294 height 31
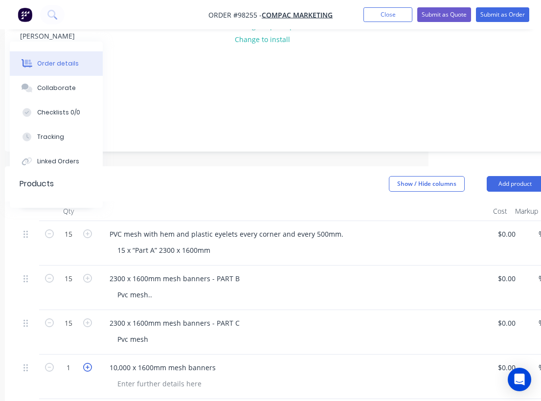
click at [85, 363] on icon "button" at bounding box center [87, 367] width 9 height 9
type input "2"
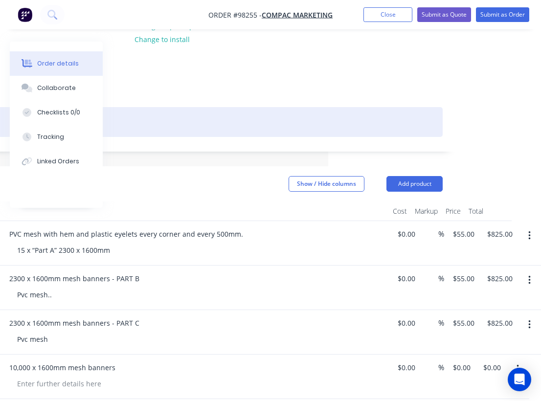
scroll to position [149, 213]
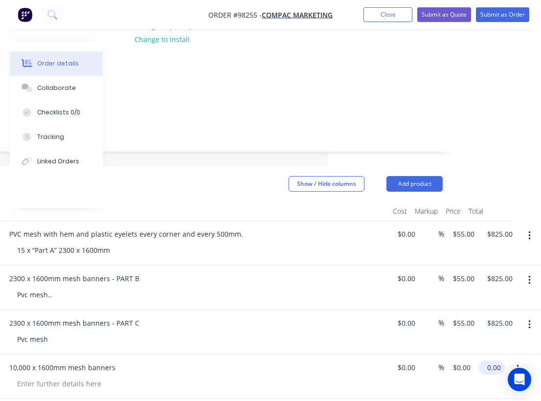
click at [497, 361] on input "0.00" at bounding box center [494, 368] width 23 height 14
type input "$400.00"
type input "$200.00"
click at [286, 361] on div "10,000 x 1600mm mesh banners" at bounding box center [193, 368] width 384 height 14
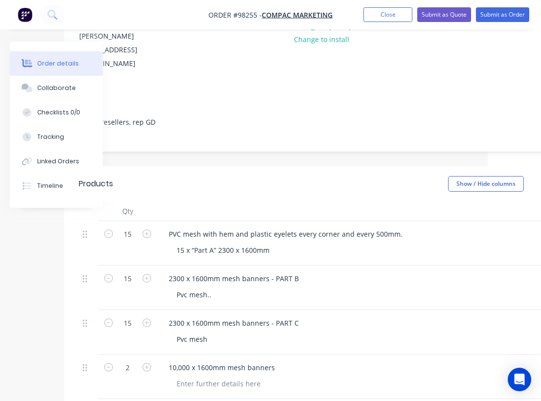
scroll to position [149, 0]
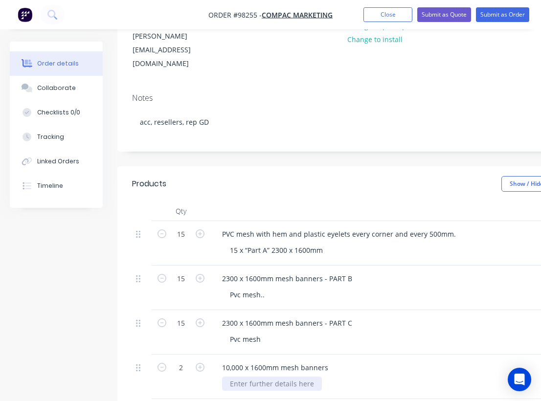
click at [253, 377] on div at bounding box center [272, 384] width 100 height 14
click at [327, 361] on div "10,000 x 1600mm mesh banners" at bounding box center [275, 368] width 122 height 14
click at [269, 332] on div "Pvc mesh" at bounding box center [410, 339] width 376 height 14
click at [265, 332] on div "Pvc mesh" at bounding box center [245, 339] width 47 height 14
click at [264, 288] on div "Pvc mesh.." at bounding box center [247, 295] width 50 height 14
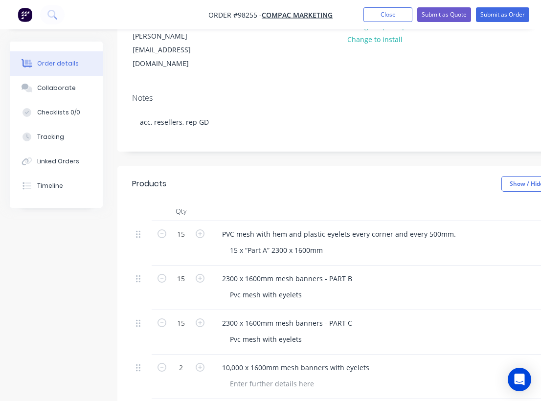
click at [397, 310] on div "2300 x 1600mm mesh banners - PART C Pvc mesh with eyelets" at bounding box center [406, 332] width 392 height 45
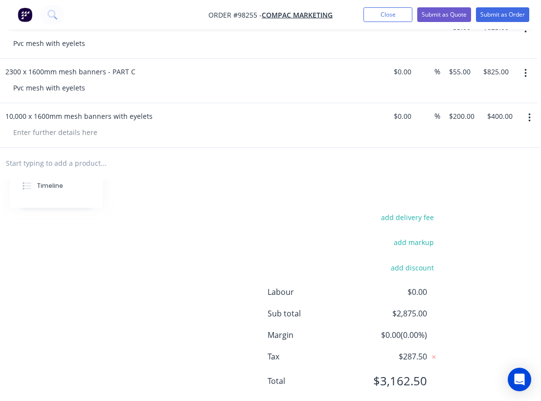
scroll to position [0, 217]
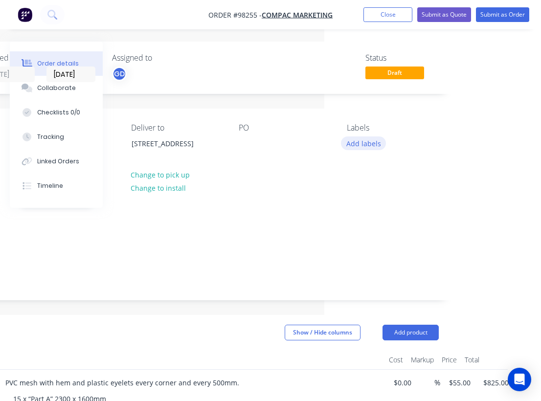
click at [369, 143] on button "Add labels" at bounding box center [363, 143] width 45 height 13
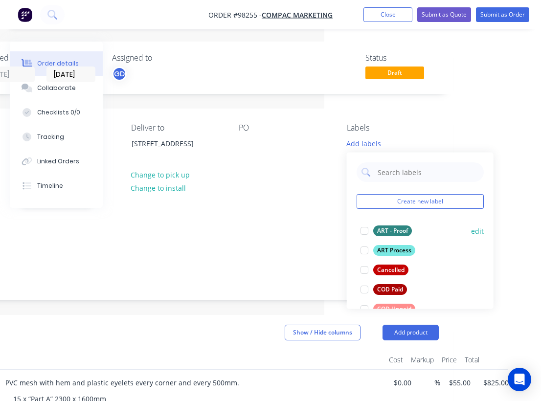
click at [392, 228] on div "ART - Proof" at bounding box center [393, 231] width 39 height 11
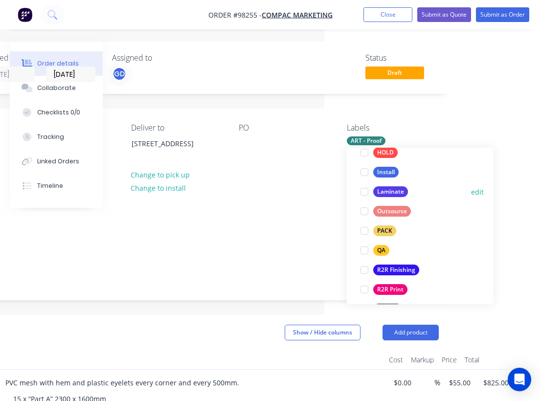
scroll to position [314, 0]
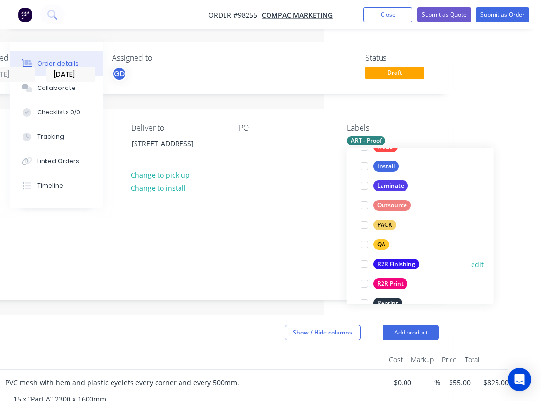
click at [395, 267] on div "R2R Finishing" at bounding box center [397, 264] width 46 height 11
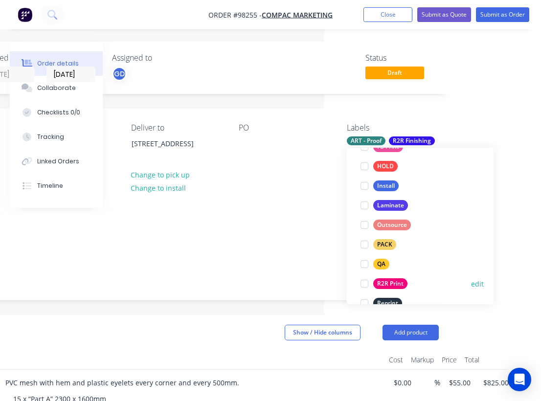
click at [393, 282] on div "R2R Print" at bounding box center [391, 284] width 34 height 11
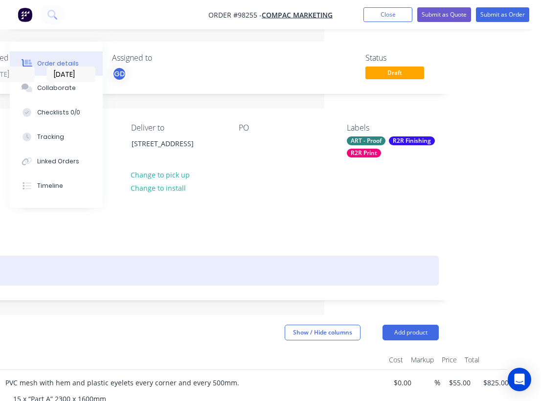
click at [281, 256] on div "acc, resellers, rep GD" at bounding box center [177, 271] width 524 height 30
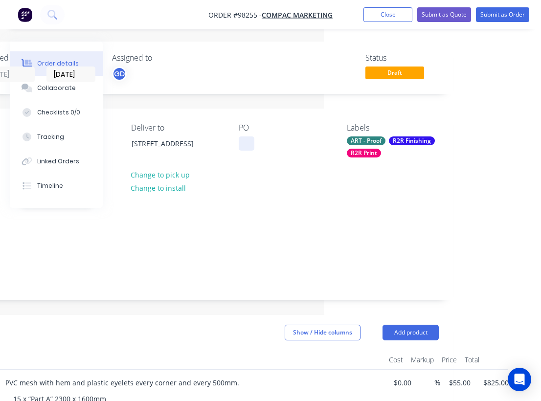
click at [252, 139] on div at bounding box center [247, 144] width 16 height 14
paste div
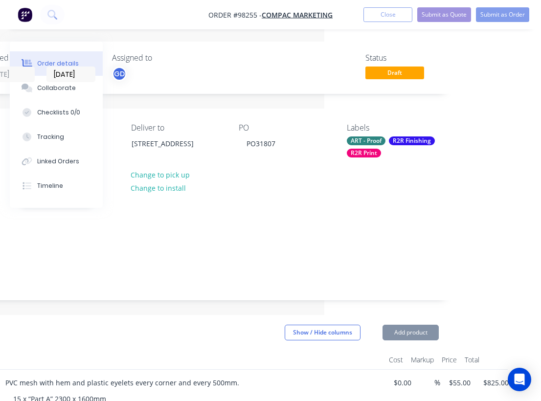
click at [239, 200] on div "Contact [PERSON_NAME] [PHONE_NUMBER] [PERSON_NAME][EMAIL_ADDRESS][DOMAIN_NAME] …" at bounding box center [177, 172] width 553 height 126
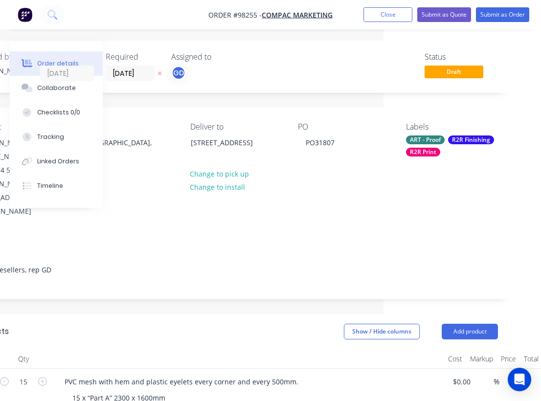
scroll to position [1, 76]
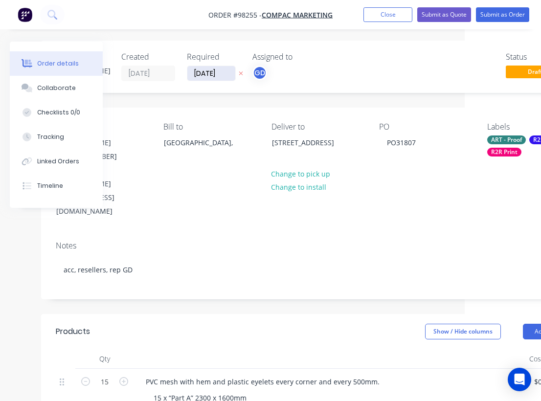
click at [206, 72] on input "[DATE]" at bounding box center [211, 73] width 48 height 15
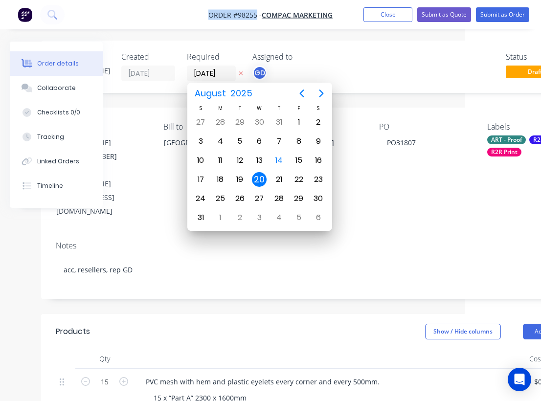
drag, startPoint x: 204, startPoint y: 13, endPoint x: 256, endPoint y: 14, distance: 52.4
click at [256, 14] on nav "Order #98255 - COMPAC MARKETING Add product Close Submit as Quote Submit as Ord…" at bounding box center [270, 14] width 541 height 29
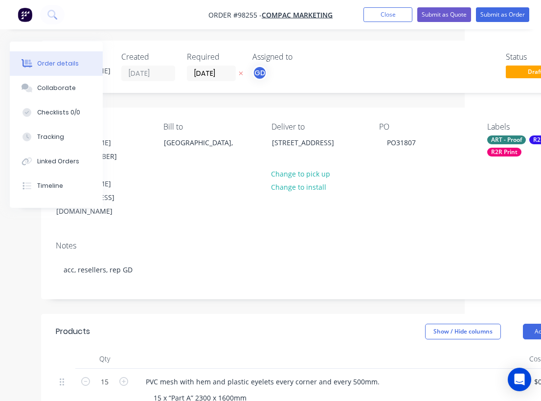
click at [242, 14] on span "Order #98255 -" at bounding box center [235, 14] width 53 height 9
click at [198, 8] on nav "Order #98255 - COMPAC MARKETING Add product Close Submit as Quote Submit as Ord…" at bounding box center [270, 14] width 541 height 29
drag, startPoint x: 210, startPoint y: 13, endPoint x: 256, endPoint y: 16, distance: 46.1
click at [256, 16] on span "Order #98255 -" at bounding box center [235, 14] width 53 height 9
click at [217, 15] on span "Order #98255 -" at bounding box center [235, 14] width 53 height 9
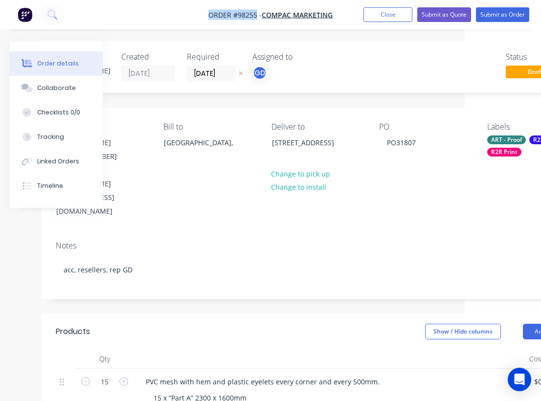
drag, startPoint x: 208, startPoint y: 12, endPoint x: 257, endPoint y: 15, distance: 49.5
click at [257, 15] on nav "Order #98255 - COMPAC MARKETING Add product Close Submit as Quote Submit as Ord…" at bounding box center [270, 14] width 541 height 29
copy span "Order #98255"
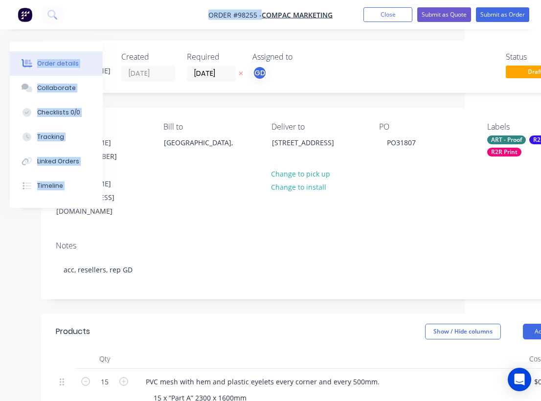
scroll to position [0, 76]
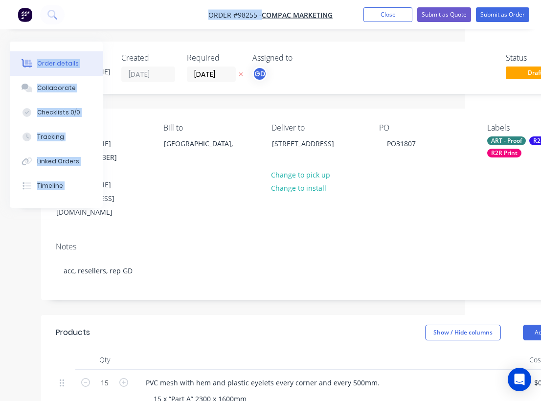
drag, startPoint x: 151, startPoint y: 5, endPoint x: 0, endPoint y: 0, distance: 150.9
click at [383, 12] on button "Close" at bounding box center [388, 14] width 49 height 15
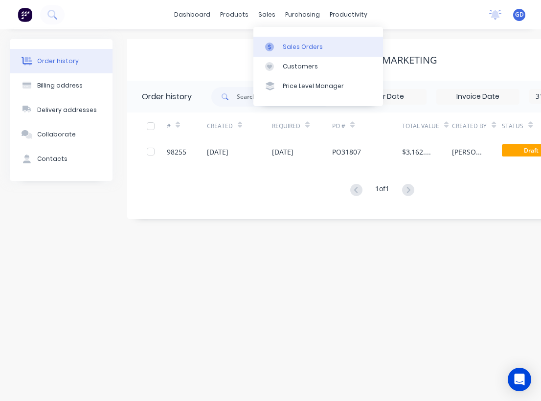
click at [293, 43] on div "Sales Orders" at bounding box center [303, 47] width 40 height 9
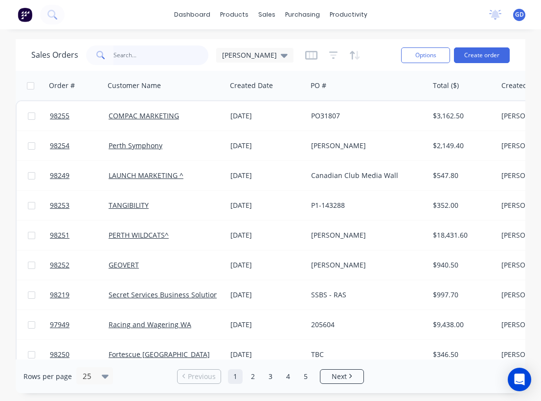
click at [132, 52] on input "text" at bounding box center [161, 56] width 95 height 20
type input "[PERSON_NAME]"
